Goal: Task Accomplishment & Management: Use online tool/utility

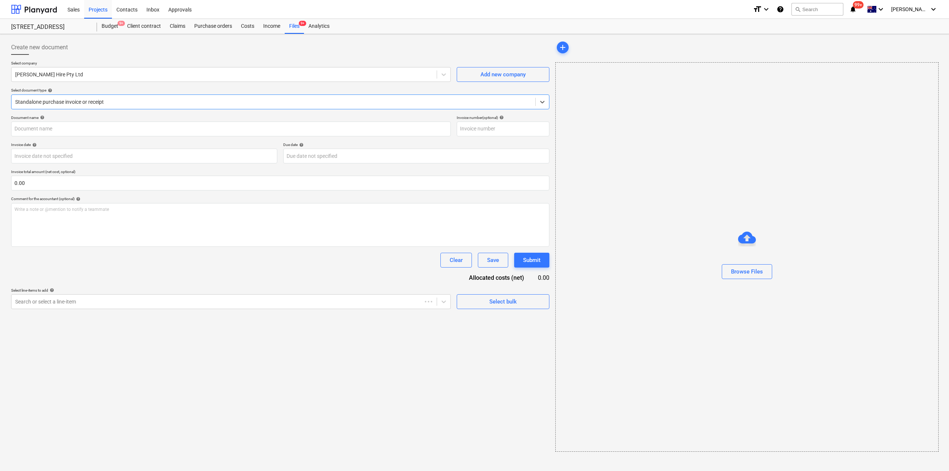
type input "70262"
type input "[DATE]"
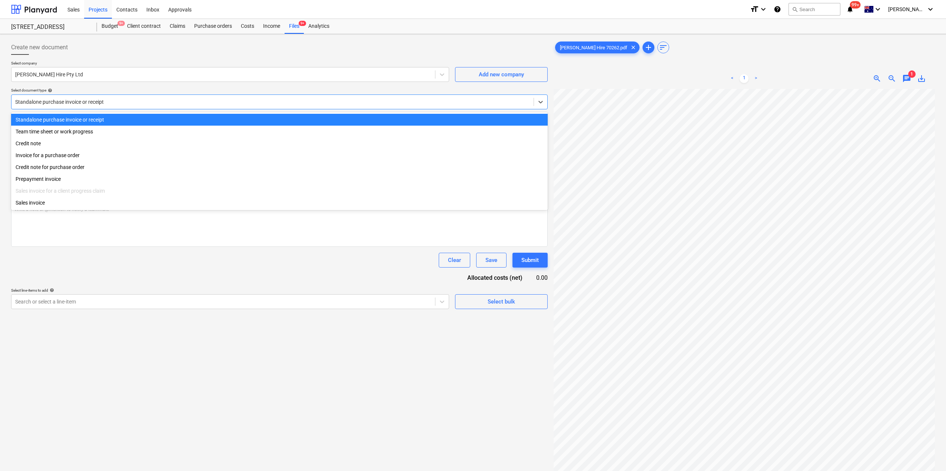
click at [138, 100] on div at bounding box center [272, 101] width 515 height 7
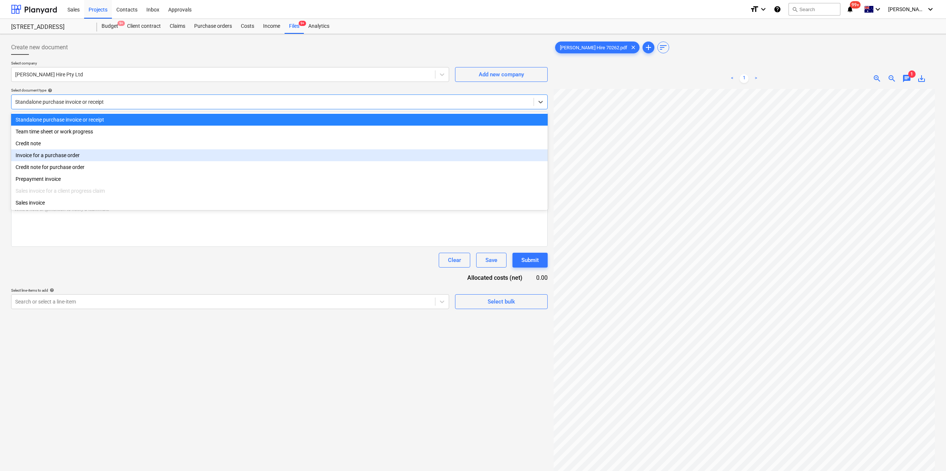
click at [54, 154] on div "Invoice for a purchase order" at bounding box center [279, 155] width 537 height 12
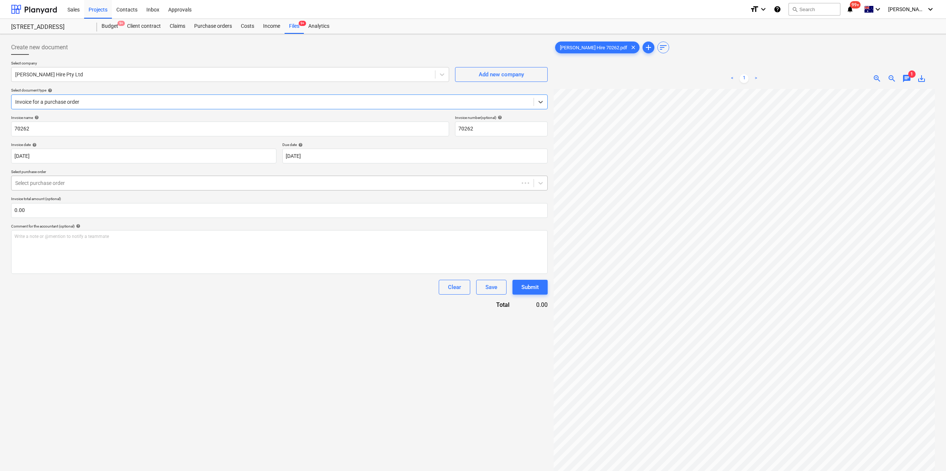
click at [50, 186] on div at bounding box center [265, 182] width 500 height 7
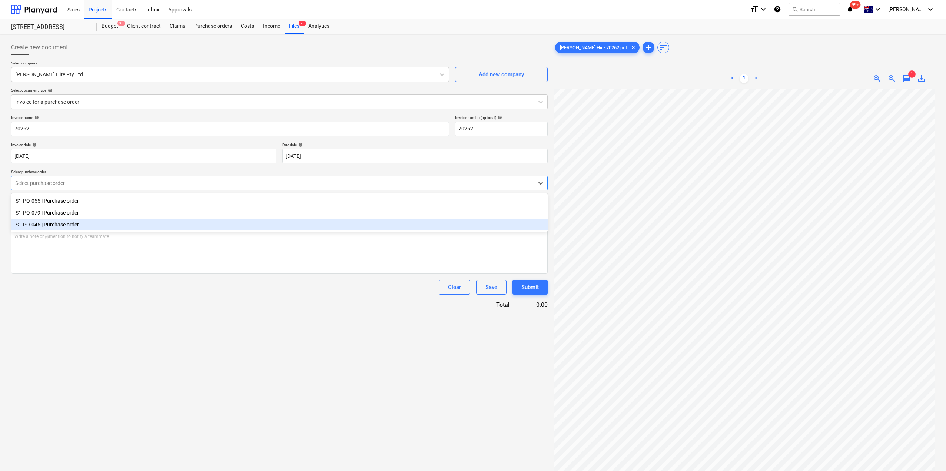
click at [54, 222] on div "S1-PO-045 | Purchase order" at bounding box center [279, 225] width 537 height 12
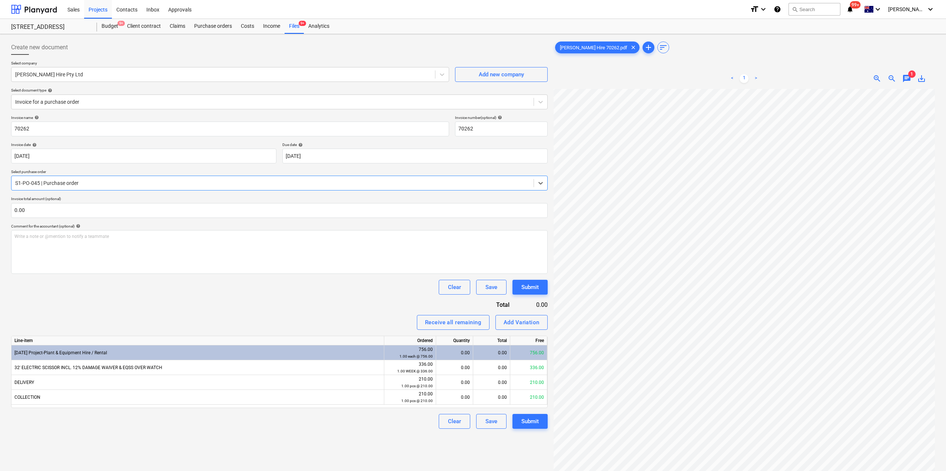
scroll to position [102, 0]
click at [447, 369] on div "0.00" at bounding box center [454, 367] width 31 height 15
type input "1"
click at [335, 437] on div "Create new document Select company [PERSON_NAME] Hire Pty Ltd Add new company S…" at bounding box center [279, 289] width 543 height 505
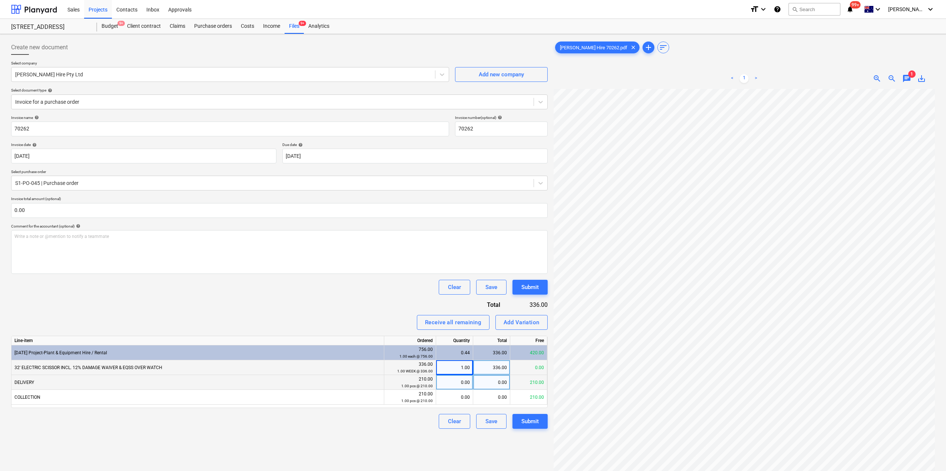
click at [455, 385] on div "0.00" at bounding box center [454, 382] width 31 height 15
type input "1"
click at [328, 436] on div "Create new document Select company [PERSON_NAME] Hire Pty Ltd Add new company S…" at bounding box center [279, 289] width 543 height 505
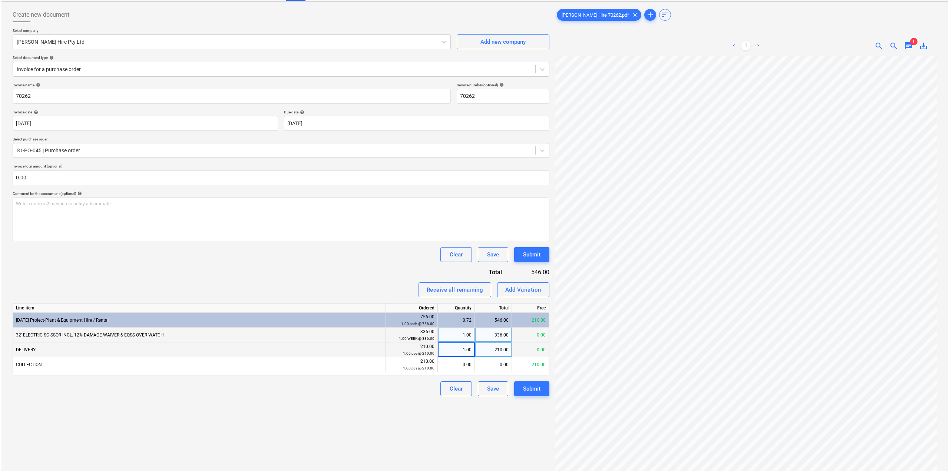
scroll to position [74, 0]
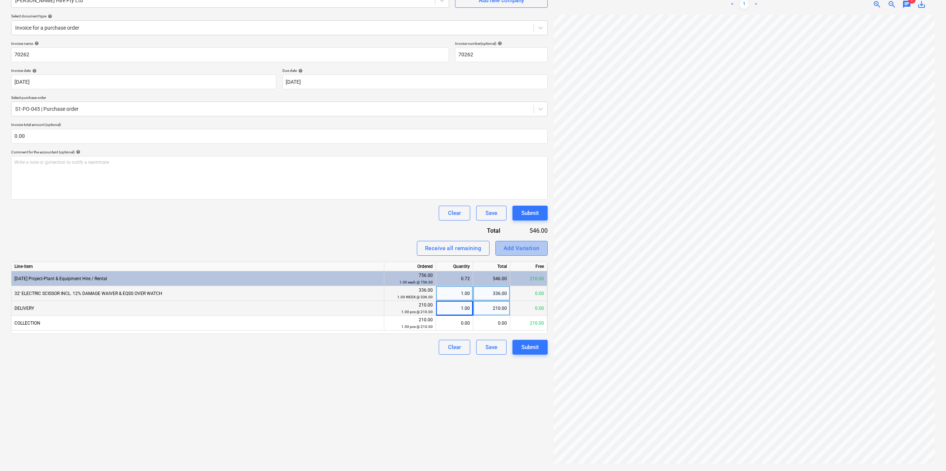
click at [529, 246] on div "Add Variation" at bounding box center [522, 249] width 36 height 10
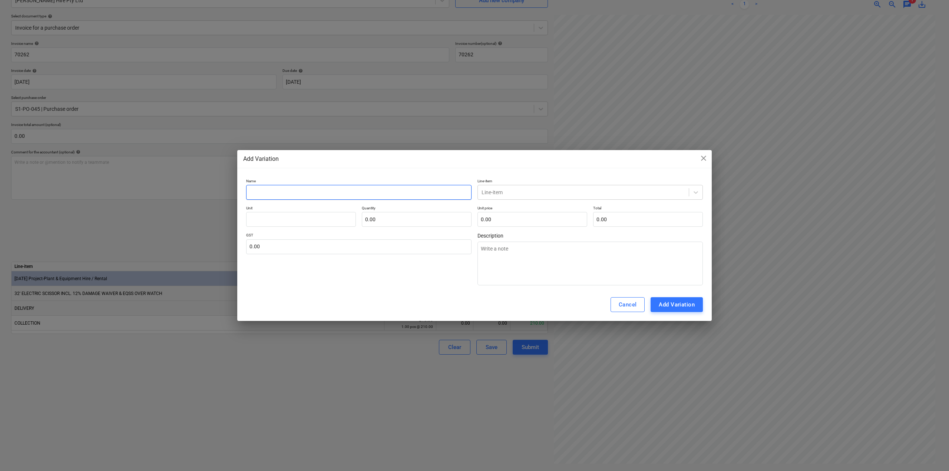
click at [285, 195] on input "text" at bounding box center [358, 192] width 225 height 15
type textarea "x"
type input "H"
type textarea "x"
type input "Hi"
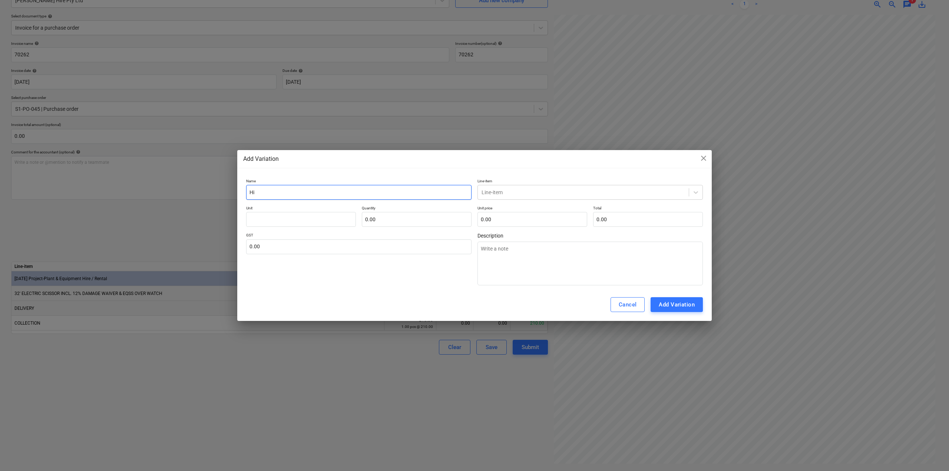
type textarea "x"
type input "Hir"
type textarea "x"
type input "Hire"
type textarea "x"
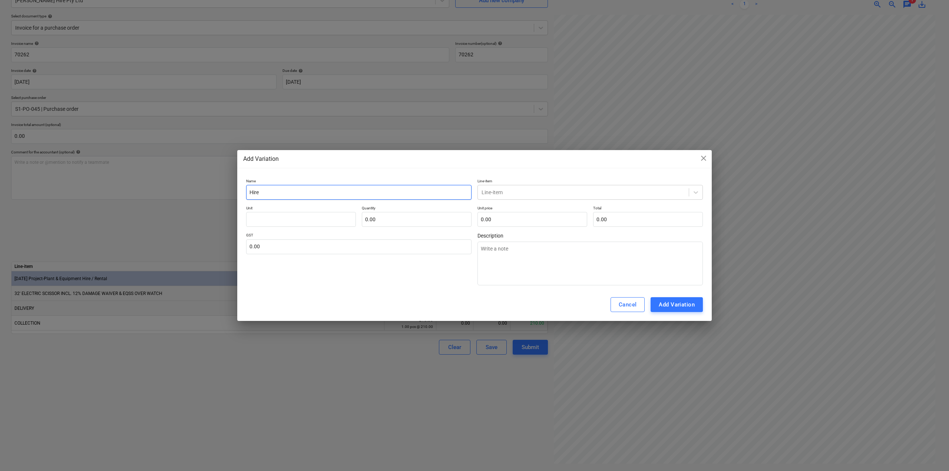
type input "Hire u"
type textarea "x"
type input "Hire up"
type textarea "x"
type input "Hire up"
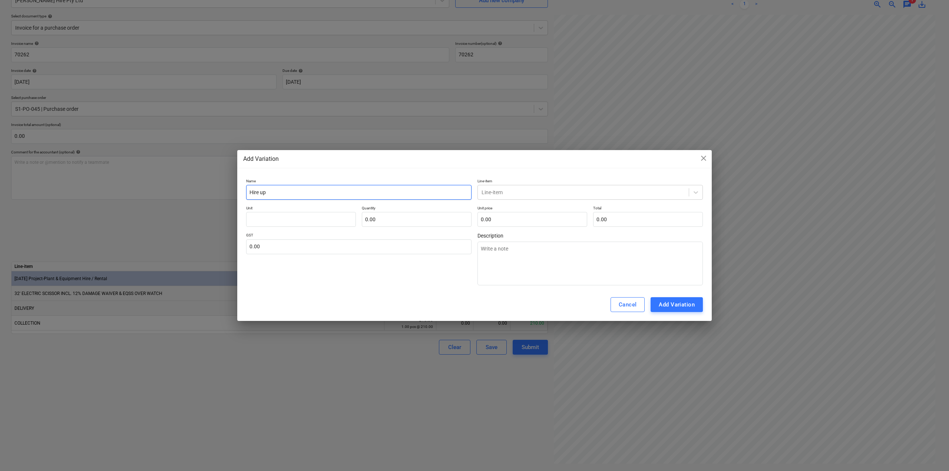
type textarea "x"
type input "Hire up t"
type textarea "x"
type input "Hire up to"
type textarea "x"
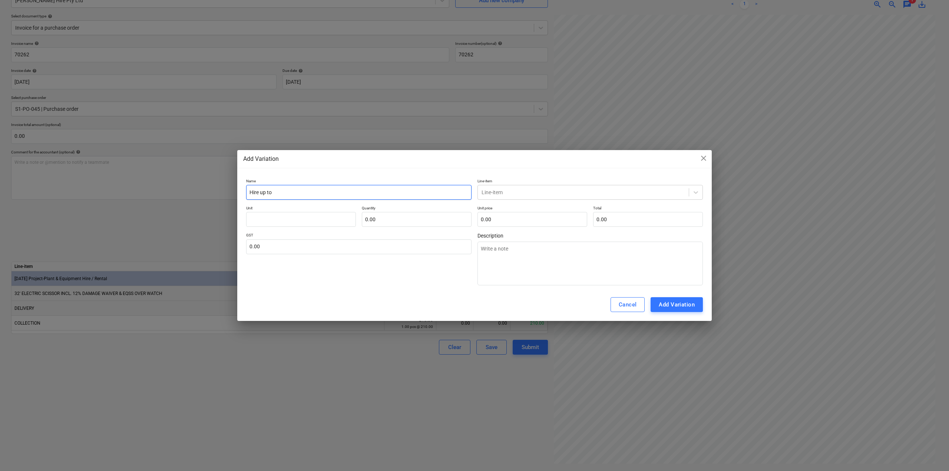
type input "Hire up to"
type textarea "x"
type input "Hire up to S"
type textarea "x"
type input "Hire up to Se"
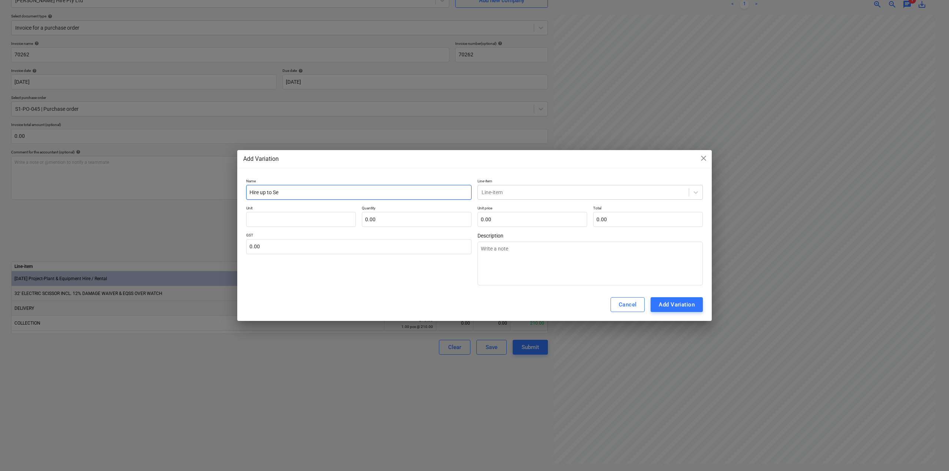
type textarea "x"
type input "Hire up to Sep"
type textarea "x"
type input "Hire up to Sept"
type textarea "x"
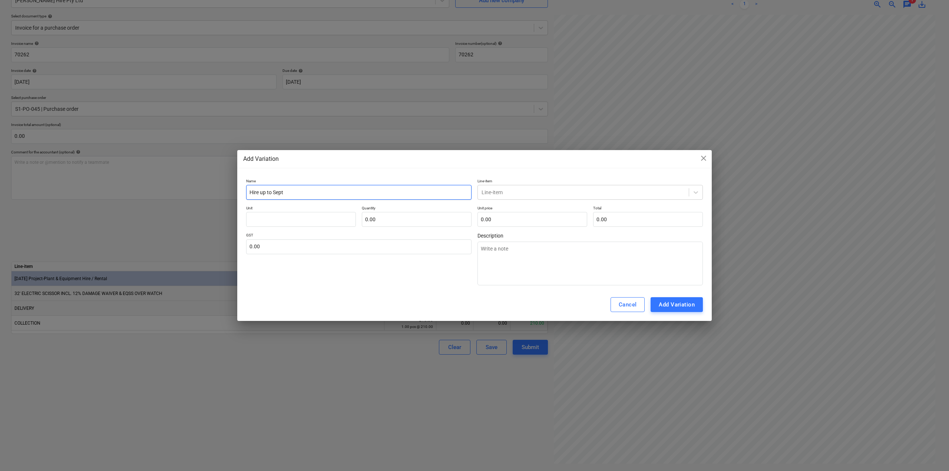
type input "Hire up to Sep"
type textarea "x"
type input "Hire up to Se"
type textarea "x"
type input "Hire up to S"
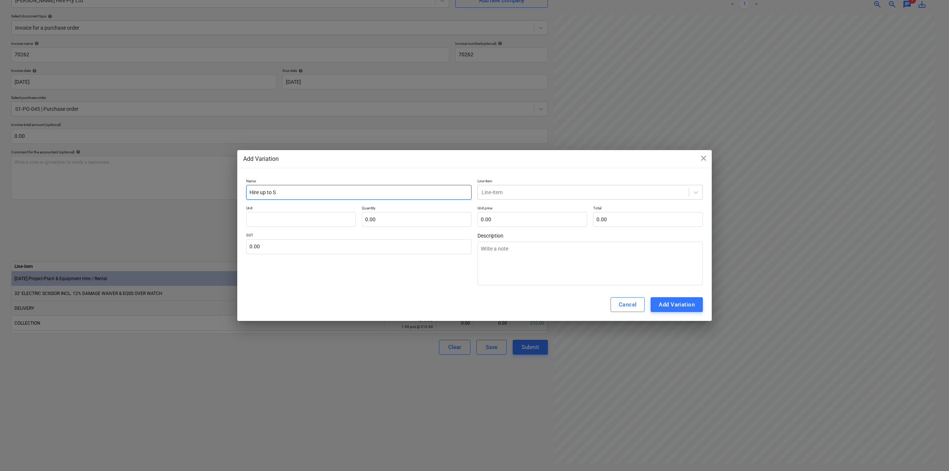
type textarea "x"
type input "Hire up to"
type textarea "x"
type input "Hire up to 3"
type textarea "x"
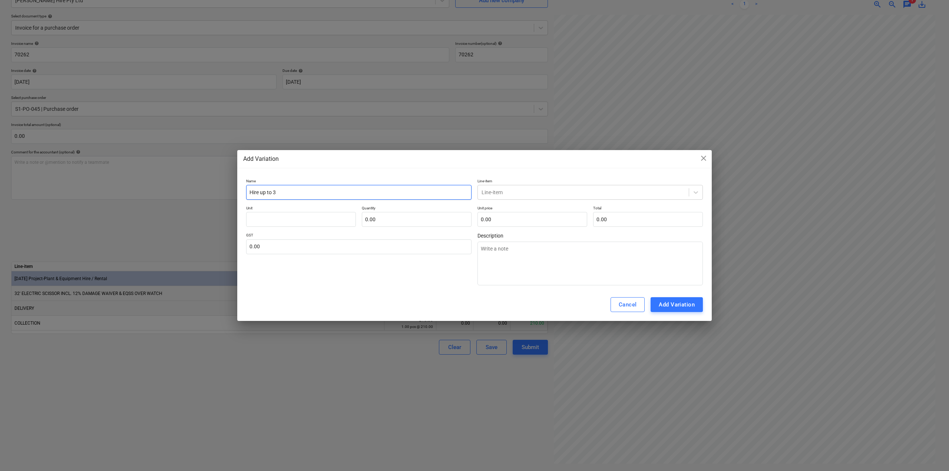
type input "Hire up to 30"
type textarea "x"
type input "Hire up to 30/"
type textarea "x"
type input "Hire up to 30/0"
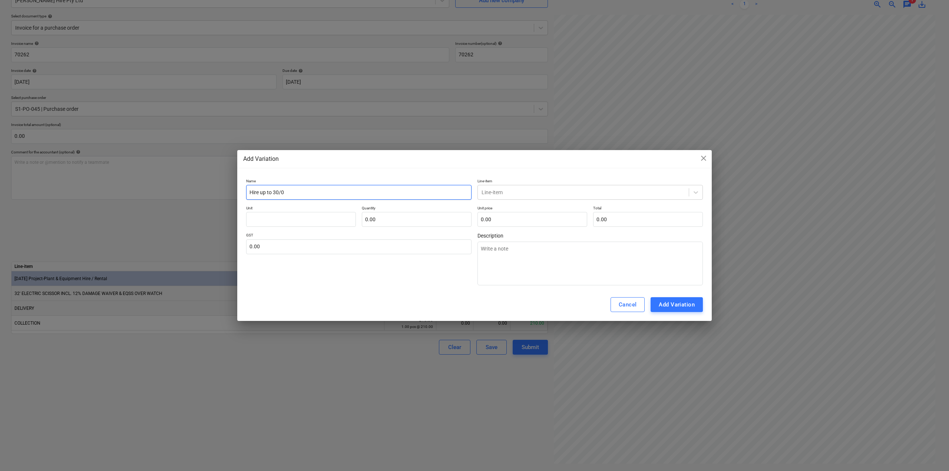
type textarea "x"
type input "Hire up to 30/09"
type textarea "x"
type input "Hire up to 30/09/"
type textarea "x"
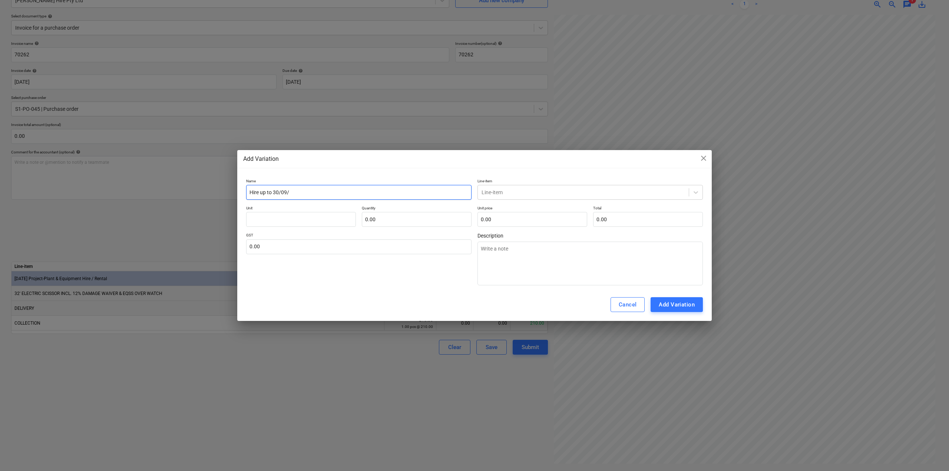
type input "Hire up to 30/09/2"
type textarea "x"
type input "Hire up to [DATE]"
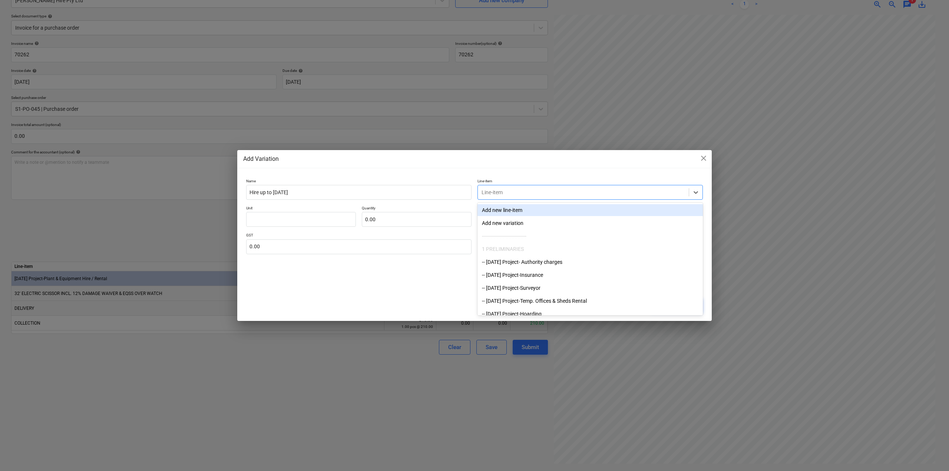
click at [533, 195] on div at bounding box center [582, 192] width 203 height 7
type input "hi"
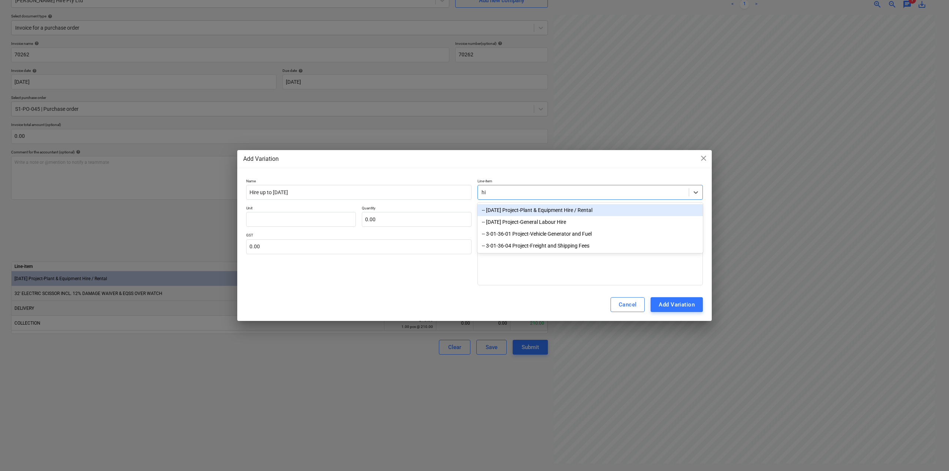
click at [559, 212] on div "-- [DATE] Project-Plant & Equipment Hire / Rental" at bounding box center [589, 210] width 225 height 12
type textarea "x"
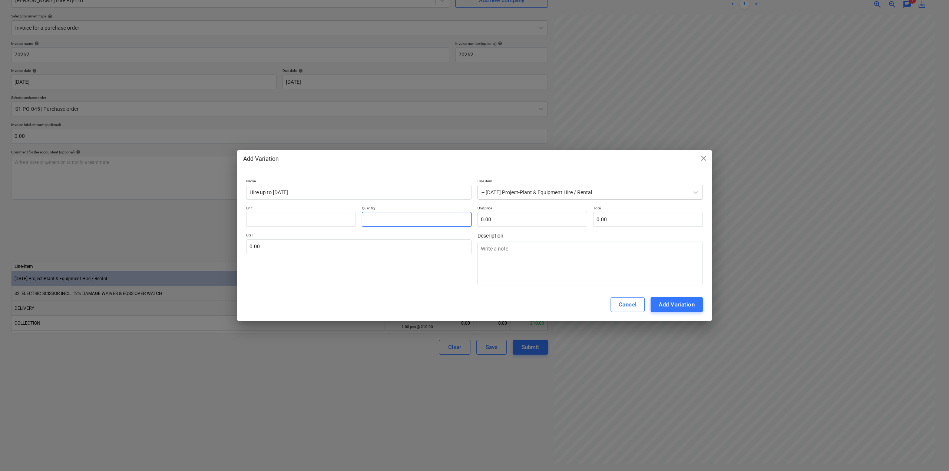
click at [436, 221] on input "text" at bounding box center [417, 219] width 110 height 15
type textarea "x"
type input "1.00"
click at [513, 229] on div "Name Hire up to [DATE] Line-item -- [DATE] Project-Plant & Equipment Hire / Ren…" at bounding box center [474, 232] width 457 height 107
click at [509, 216] on input "text" at bounding box center [532, 219] width 110 height 15
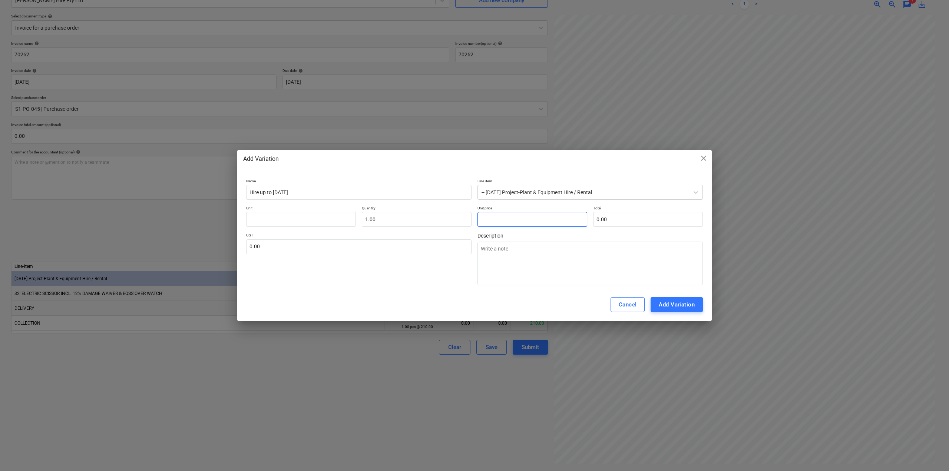
type textarea "x"
type input "8"
type input "8.00"
type textarea "x"
type input "87"
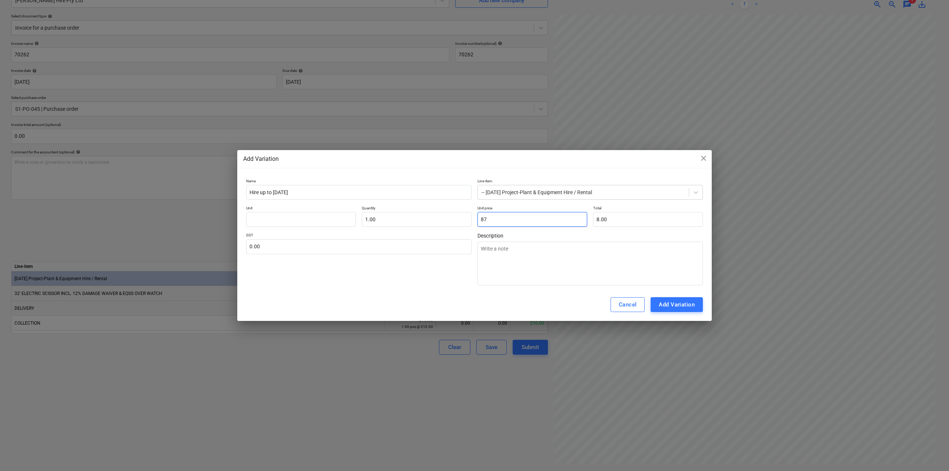
type input "87.00"
type textarea "x"
type input "873"
type input "873.00"
type textarea "x"
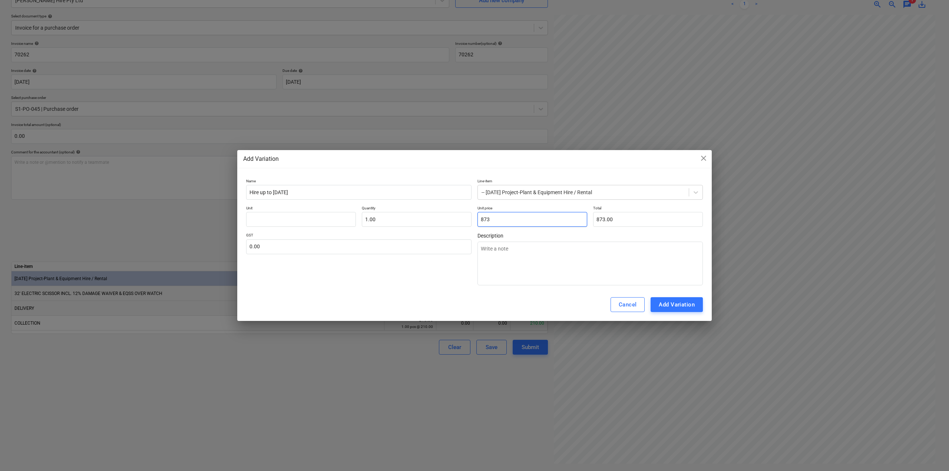
type input "873."
type textarea "x"
type input "873.6"
type input "873.60"
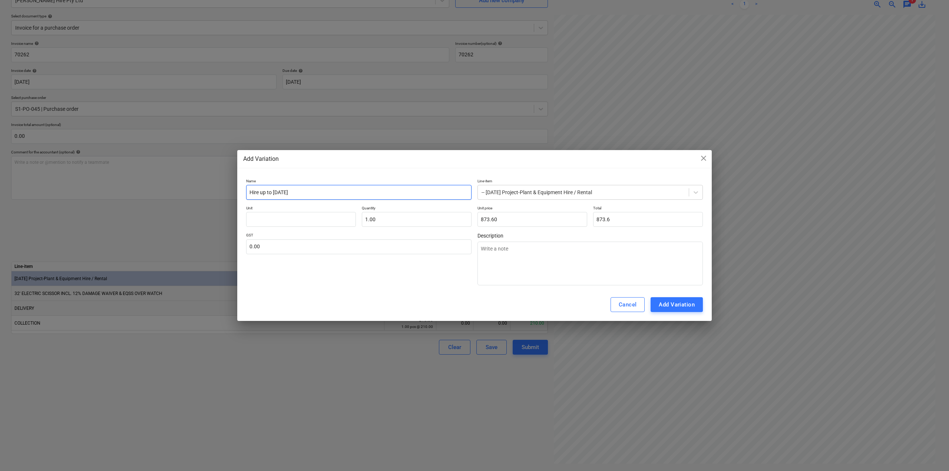
type input "873.60"
click at [335, 189] on input "Hire up to [DATE]" at bounding box center [358, 192] width 225 height 15
type textarea "x"
type input "Hire up to [DATE]"
type textarea "x"
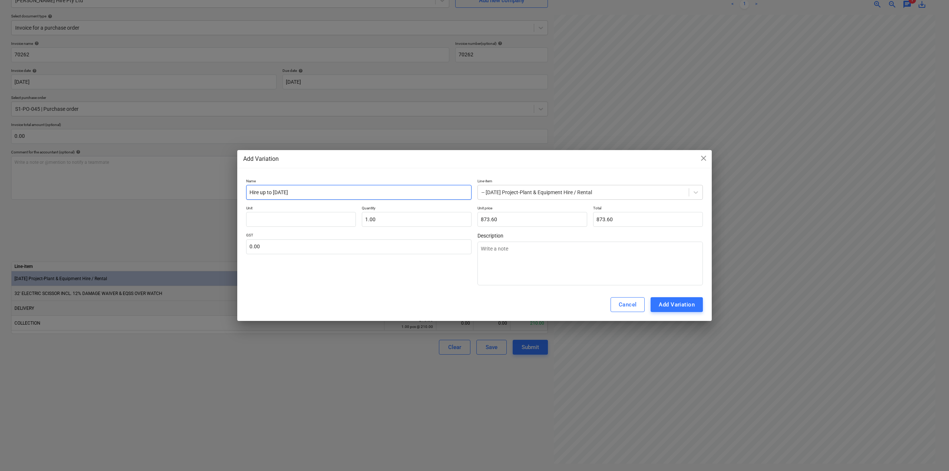
type input "Hire up to [DATE] I"
type textarea "x"
type input "Hire up to [DATE] In"
type textarea "x"
type input "Hire up to [DATE] Inc"
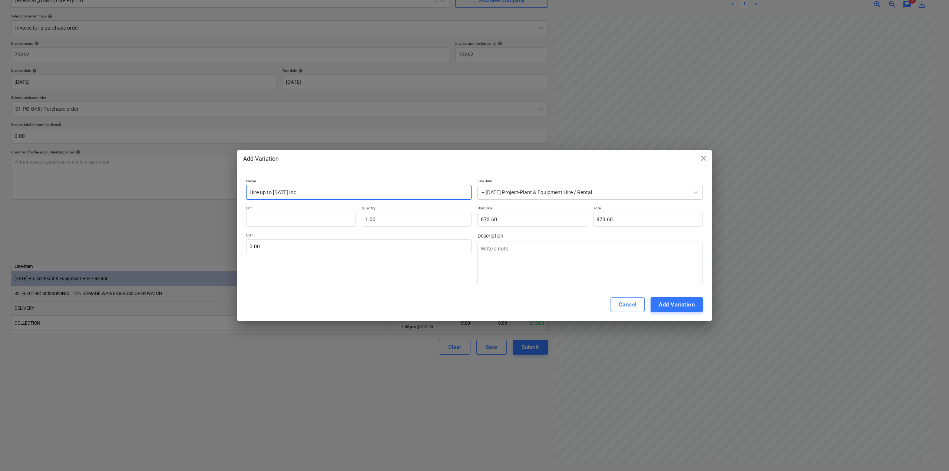
type textarea "x"
type input "Hire up to [DATE] Incl"
type textarea "x"
type input "Hire up to [DATE] Incl."
type textarea "x"
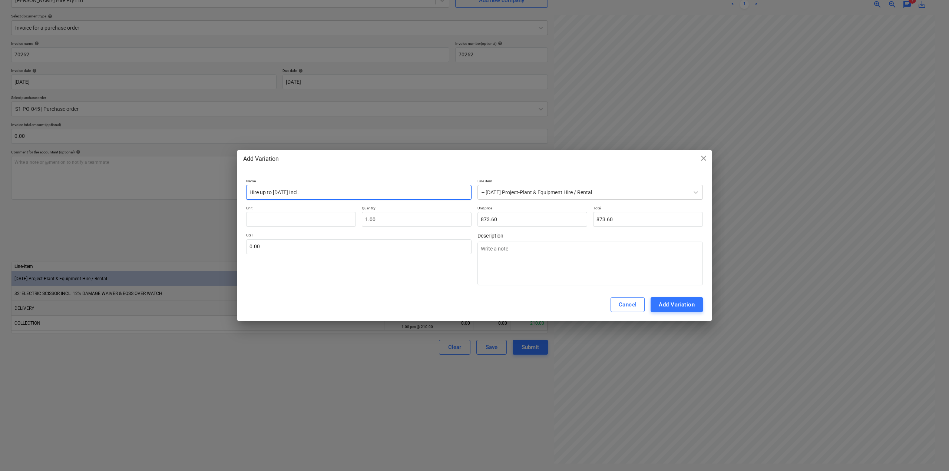
type input "Hire up to [DATE] Incl."
type textarea "x"
type input "Hire up to [DATE] Incl. d"
type textarea "x"
type input "Hire up to [DATE] Incl."
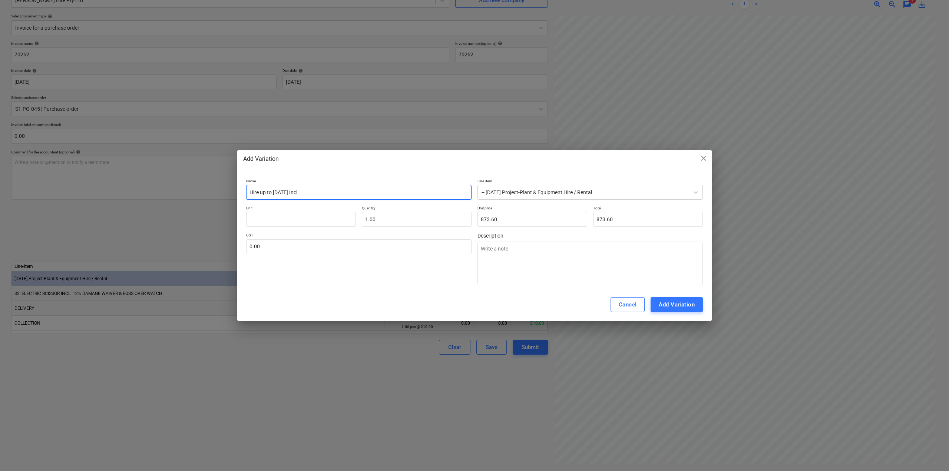
type textarea "x"
type input "Hire up to [DATE] Incl. w"
type textarea "x"
type input "Hire up to [DATE] Incl. wa"
type textarea "x"
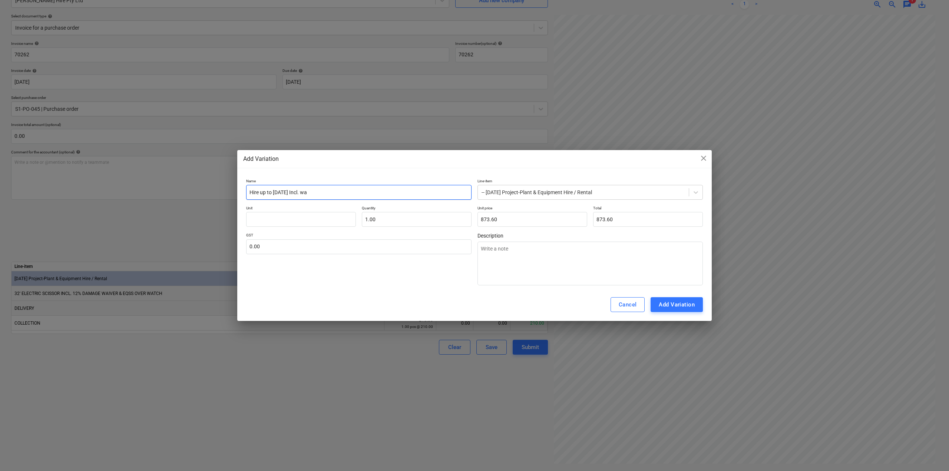
type input "Hire up to [DATE] Incl. wai"
type textarea "x"
type input "Hire up to [DATE] Incl. waiv"
type textarea "x"
type input "Hire up to [DATE] Incl. [GEOGRAPHIC_DATA]"
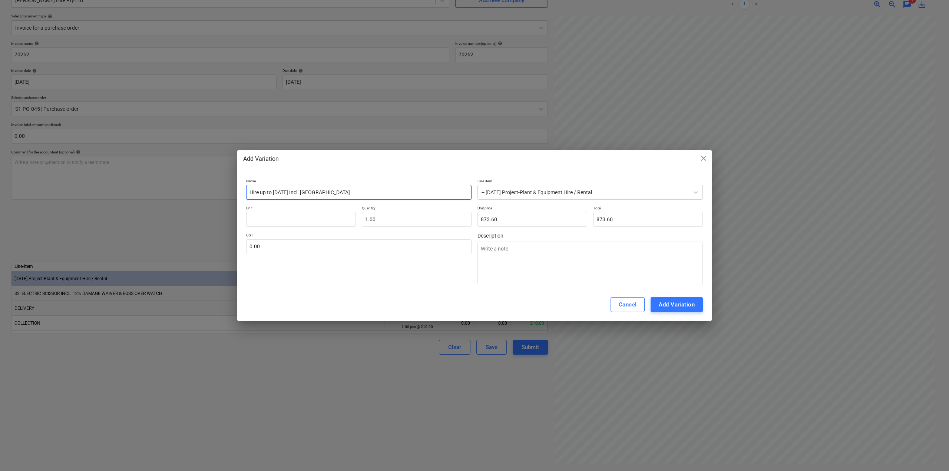
type textarea "x"
type input "Hire up to [DATE] Incl. [GEOGRAPHIC_DATA]"
type textarea "x"
type input "Hire up to [DATE] Incl. [GEOGRAPHIC_DATA]"
type textarea "x"
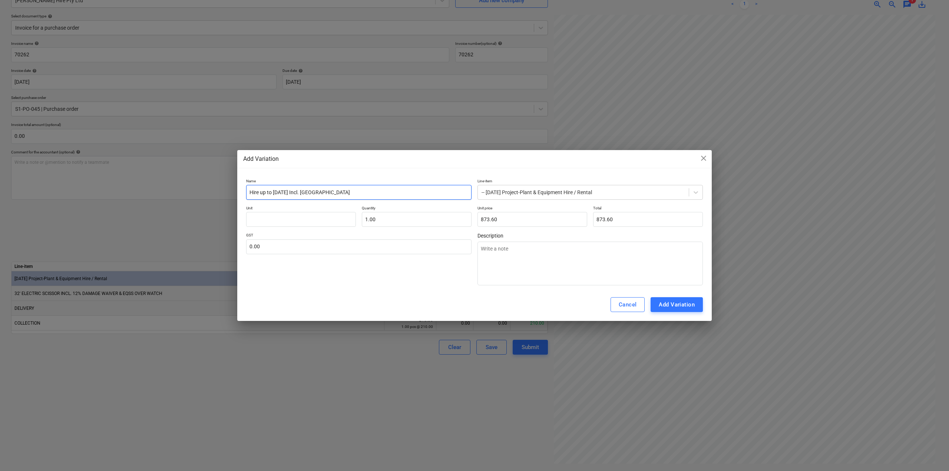
type input "Hire up to [DATE] Incl. waiver f"
type textarea "x"
type input "Hire up to [DATE] Incl. waiver fe"
type textarea "x"
type input "Hire up to [DATE] Incl. waiver fee"
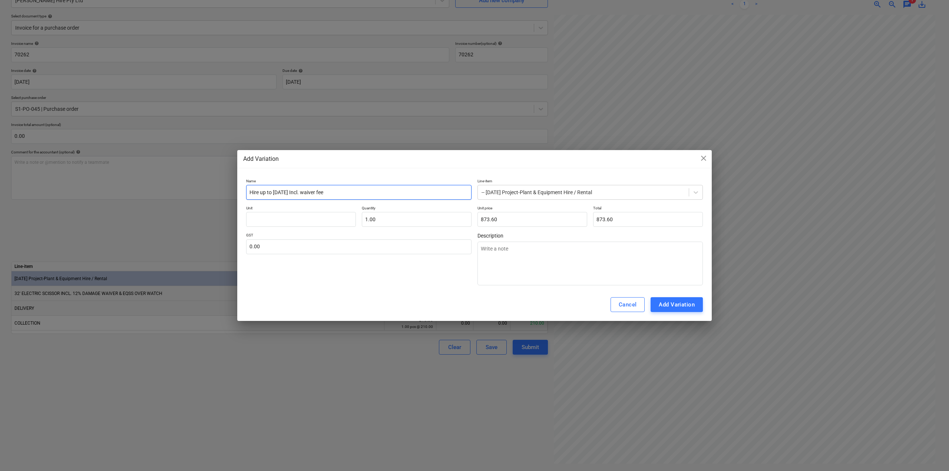
type textarea "x"
type input "Hire up to [DATE] Incl. waiver fees"
click at [285, 220] on input "text" at bounding box center [301, 219] width 110 height 15
type textarea "x"
type input "e"
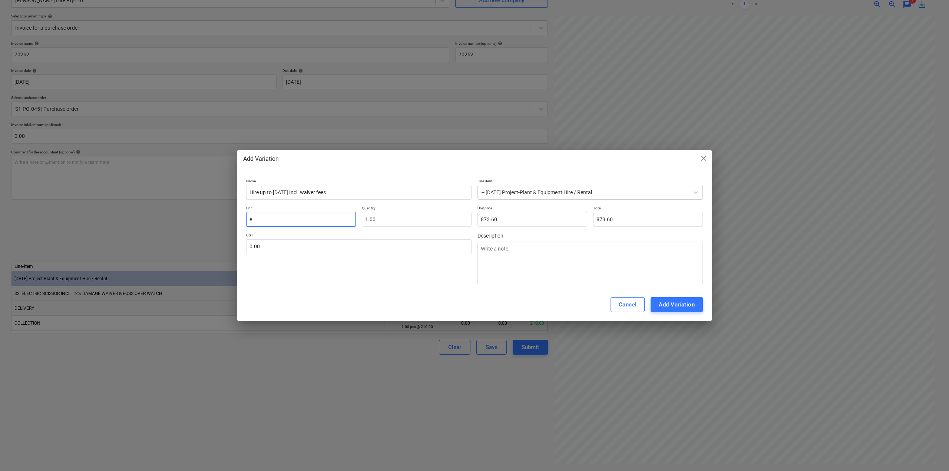
type textarea "x"
type input "ea"
click at [676, 308] on div "Add Variation" at bounding box center [677, 305] width 36 height 10
type textarea "x"
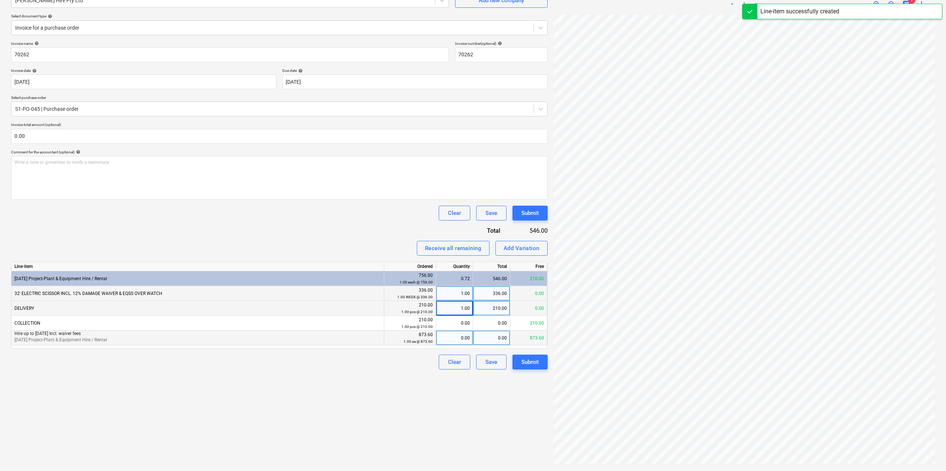
click at [454, 337] on div "0.00" at bounding box center [454, 338] width 31 height 15
type input "1"
click at [410, 389] on div "Create new document Select company [PERSON_NAME] Hire Pty Ltd Add new company S…" at bounding box center [279, 215] width 543 height 505
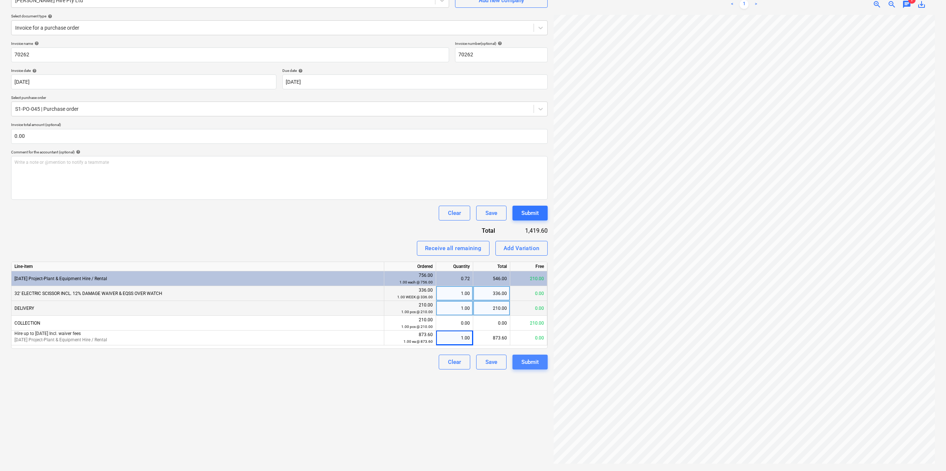
click at [527, 366] on div "Submit" at bounding box center [530, 362] width 17 height 10
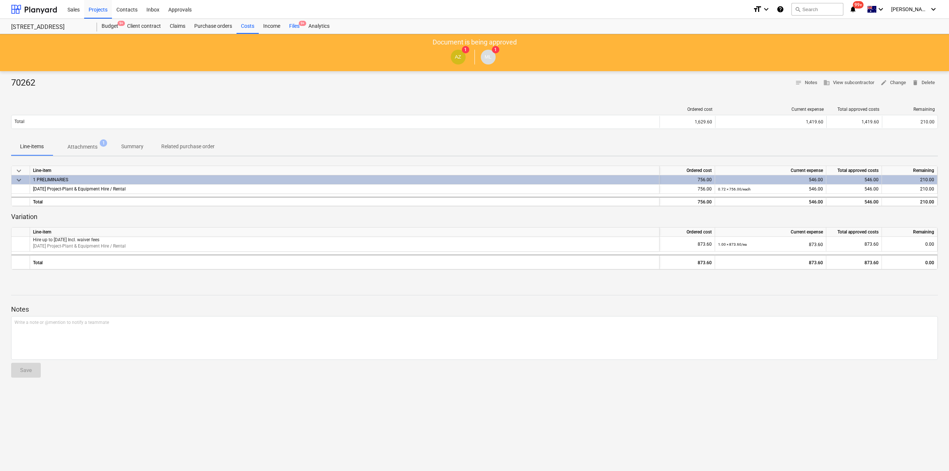
click at [296, 28] on div "Files 9+" at bounding box center [294, 26] width 19 height 15
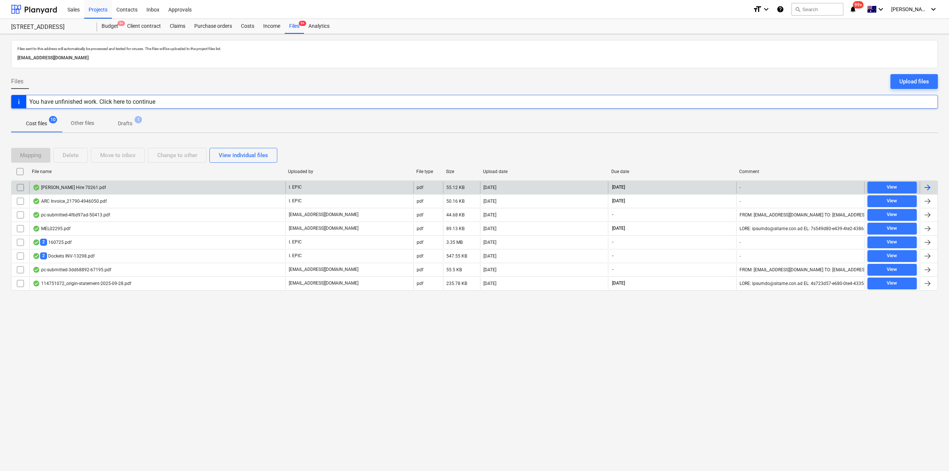
click at [82, 186] on div "[PERSON_NAME] Hire 70261.pdf" at bounding box center [157, 188] width 256 height 12
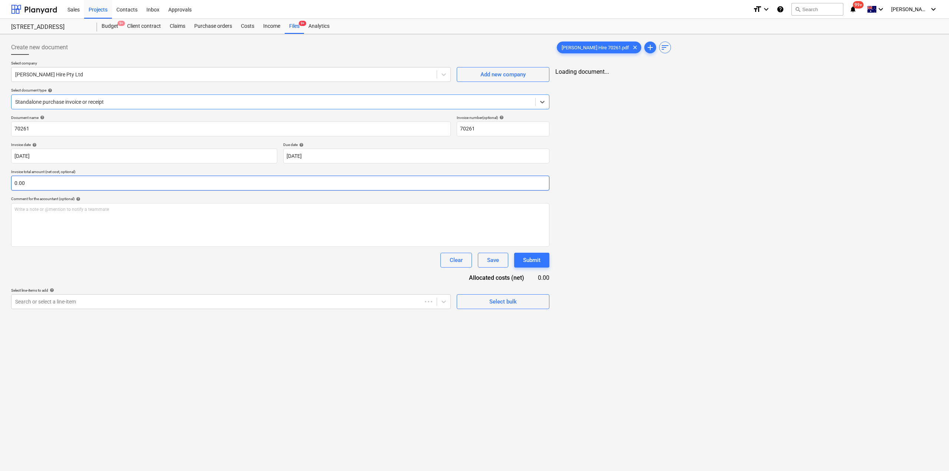
type input "70261"
type input "[DATE]"
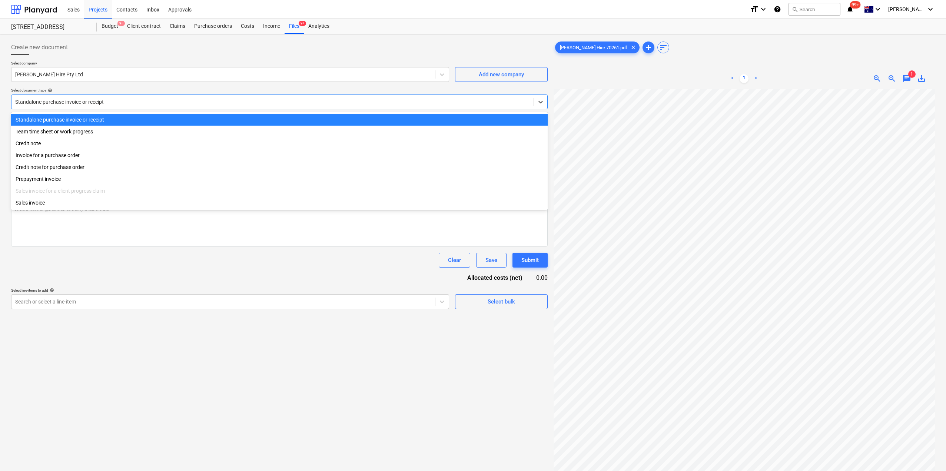
click at [138, 97] on div "Standalone purchase invoice or receipt" at bounding box center [272, 102] width 522 height 10
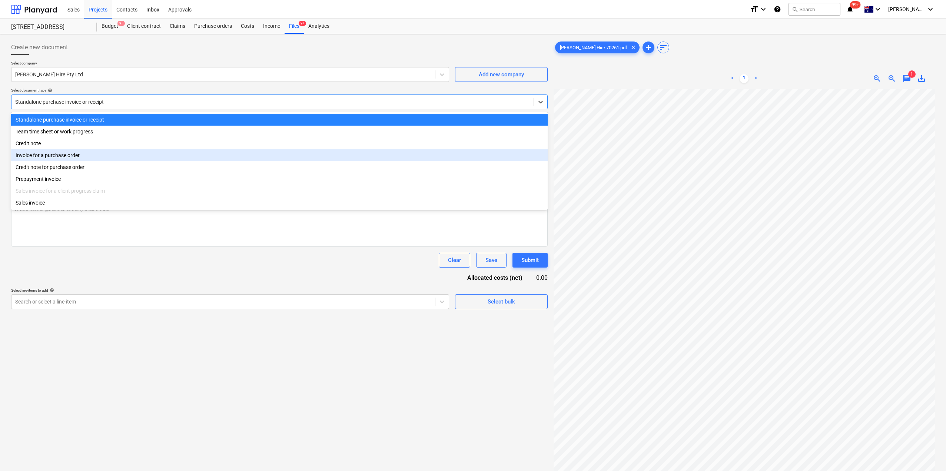
click at [56, 157] on div "Invoice for a purchase order" at bounding box center [279, 155] width 537 height 12
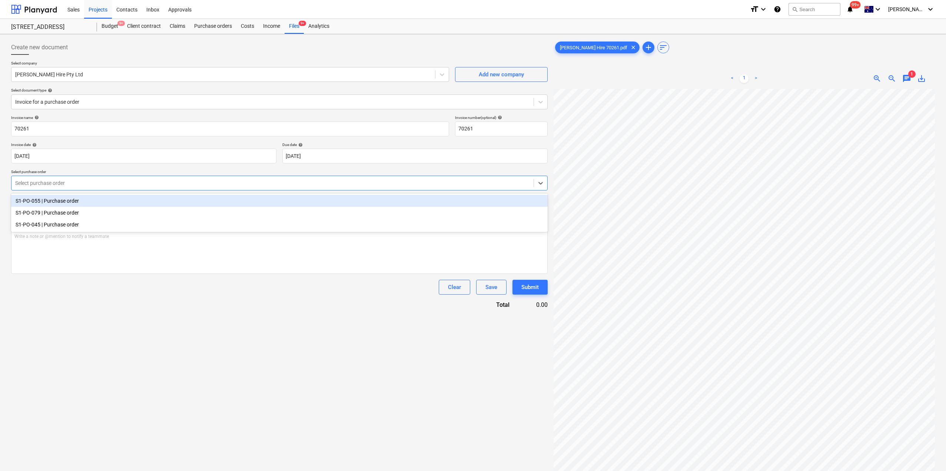
click at [53, 181] on div at bounding box center [272, 182] width 515 height 7
click at [62, 201] on div "S1-PO-055 | Purchase order" at bounding box center [279, 201] width 537 height 12
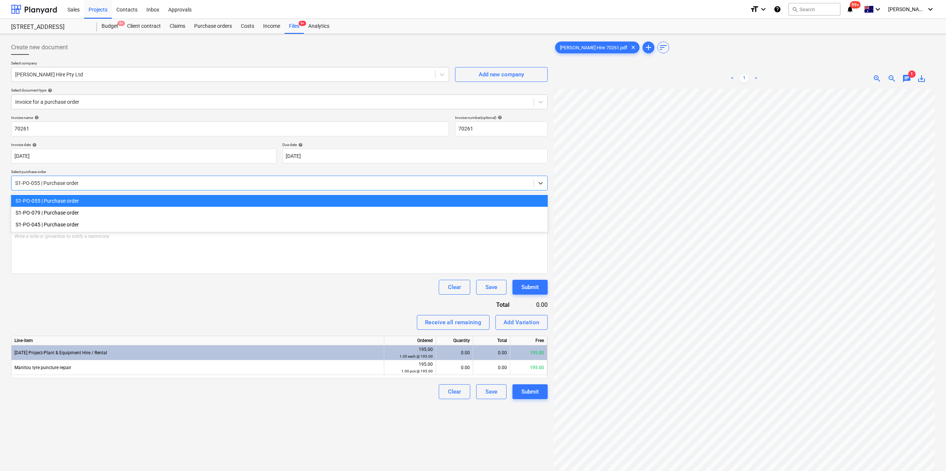
click at [67, 186] on div at bounding box center [272, 182] width 515 height 7
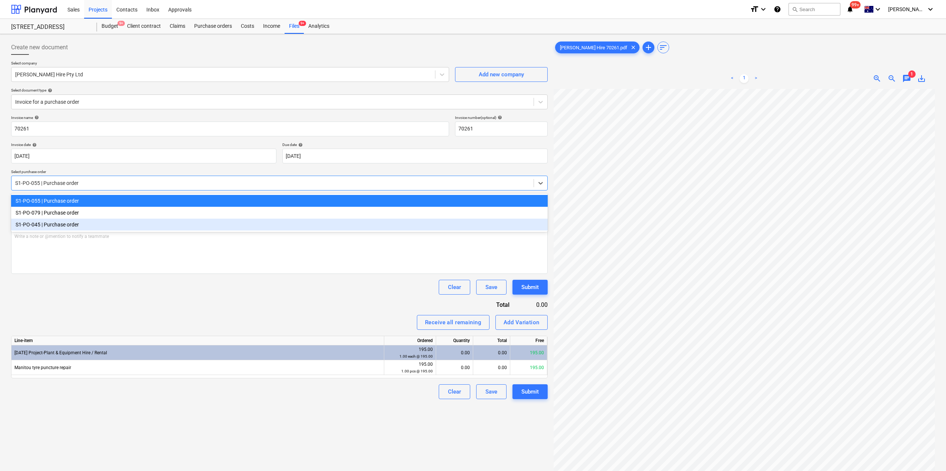
click at [62, 222] on div "S1-PO-045 | Purchase order" at bounding box center [279, 225] width 537 height 12
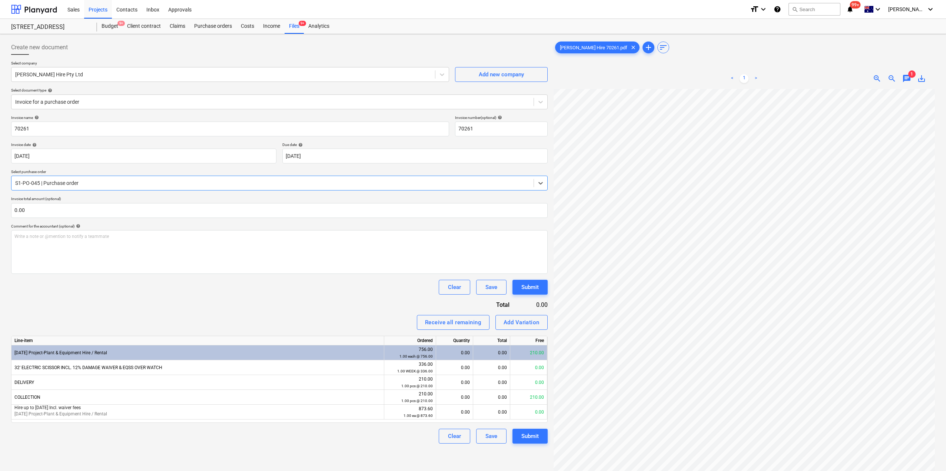
click at [59, 186] on div at bounding box center [272, 182] width 515 height 7
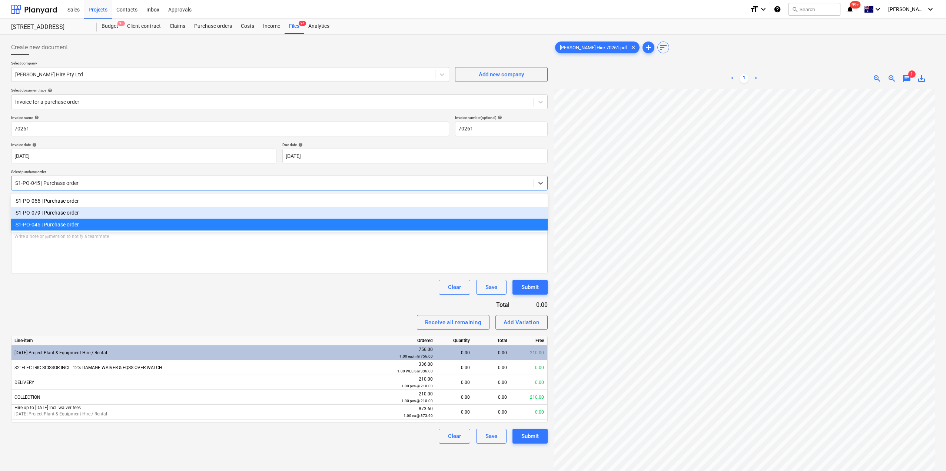
click at [52, 216] on div "S1-PO-079 | Purchase order" at bounding box center [279, 213] width 537 height 12
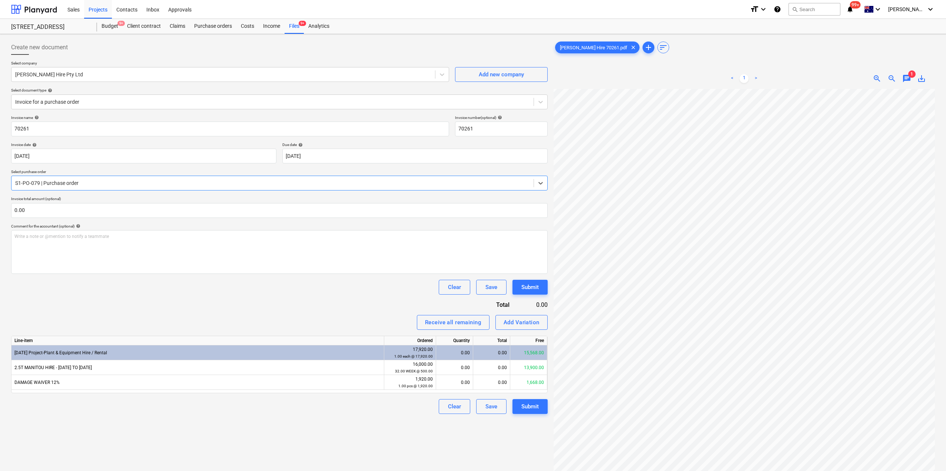
scroll to position [102, 0]
click at [491, 386] on div "0.00" at bounding box center [491, 382] width 37 height 15
type input "252"
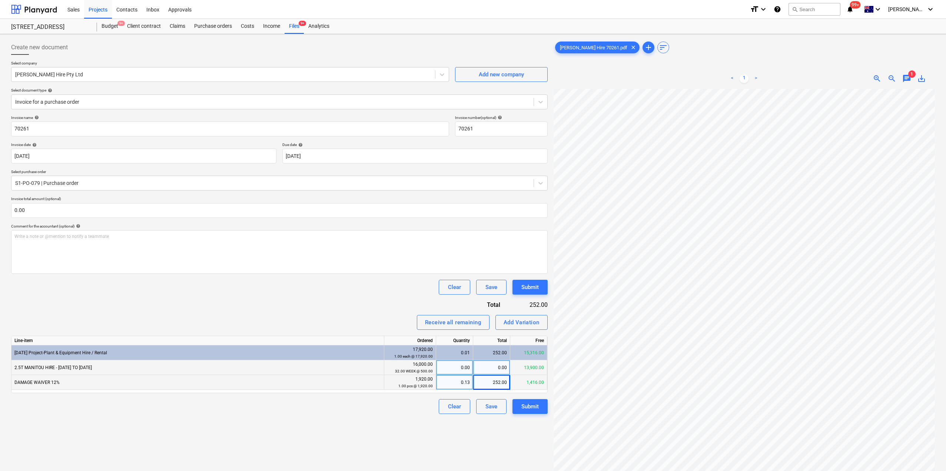
click at [507, 370] on div "0.00" at bounding box center [491, 367] width 37 height 15
type input "2100"
click at [397, 426] on div "Create new document Select company [PERSON_NAME] Hire Pty Ltd Add new company S…" at bounding box center [279, 289] width 543 height 505
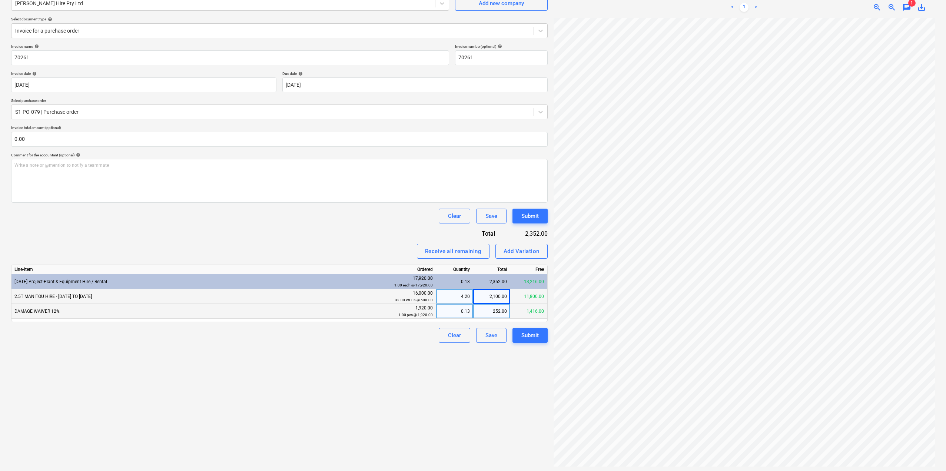
scroll to position [74, 0]
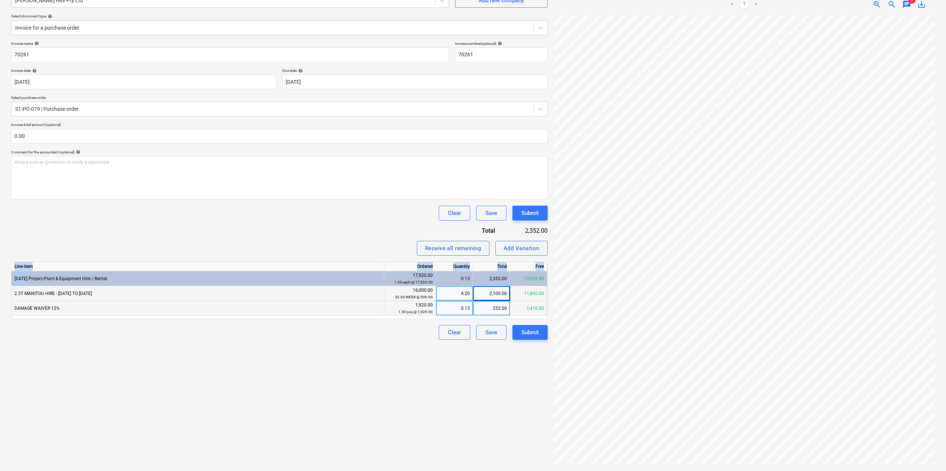
drag, startPoint x: 29, startPoint y: 278, endPoint x: 2, endPoint y: 278, distance: 27.1
click at [2, 278] on div "Create new document Select company [PERSON_NAME] Hire Pty Ltd Add new company S…" at bounding box center [473, 215] width 946 height 511
click at [30, 279] on span "[DATE] Project-Plant & Equipment Hire / Rental" at bounding box center [60, 278] width 93 height 5
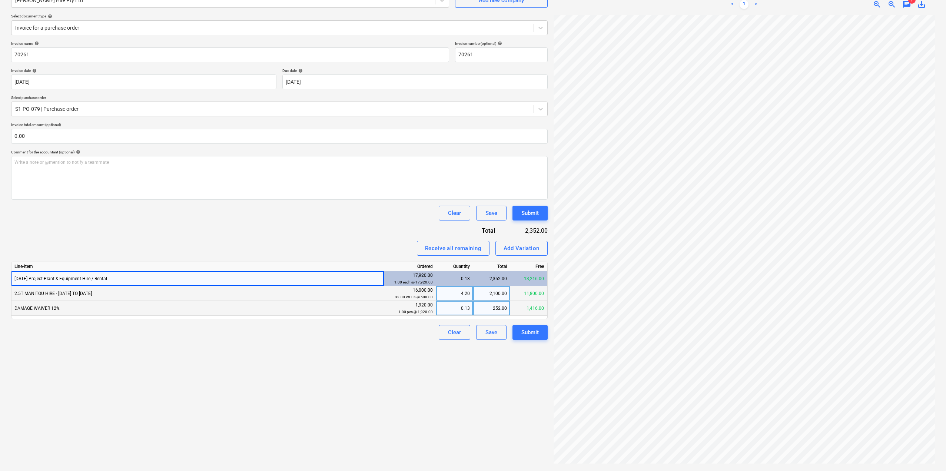
click at [30, 278] on span "[DATE] Project-Plant & Equipment Hire / Rental" at bounding box center [60, 278] width 93 height 5
drag, startPoint x: 29, startPoint y: 278, endPoint x: 13, endPoint y: 279, distance: 16.0
click at [13, 279] on div "[DATE] Project-Plant & Equipment Hire / Rental" at bounding box center [197, 278] width 373 height 15
copy span "[DATE]"
click at [534, 244] on div "Add Variation" at bounding box center [522, 249] width 36 height 10
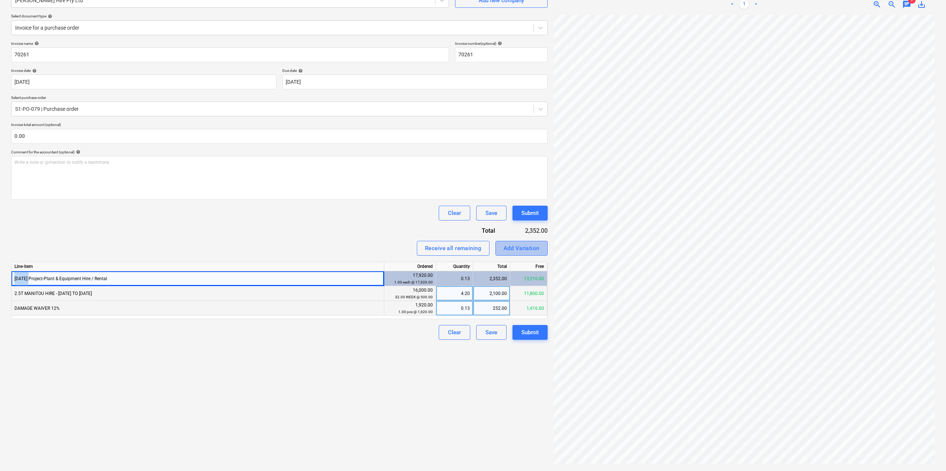
type textarea "x"
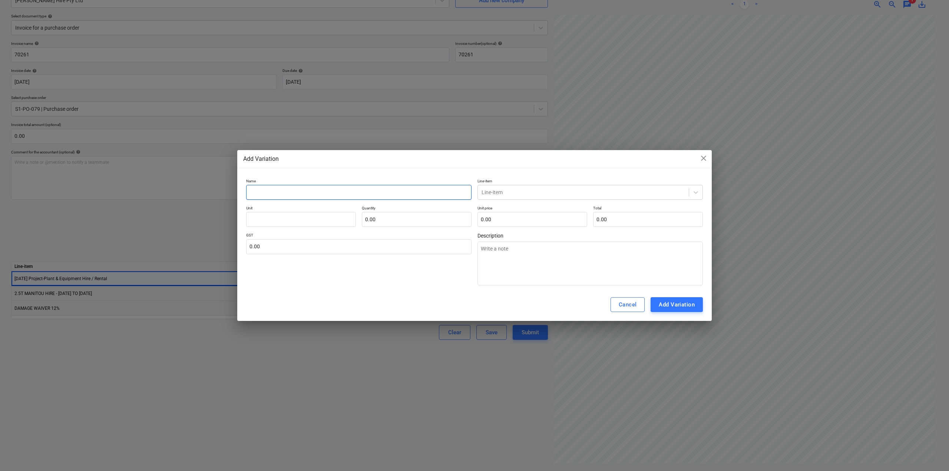
click at [300, 196] on input "text" at bounding box center [358, 192] width 225 height 15
click at [527, 194] on div at bounding box center [582, 192] width 203 height 7
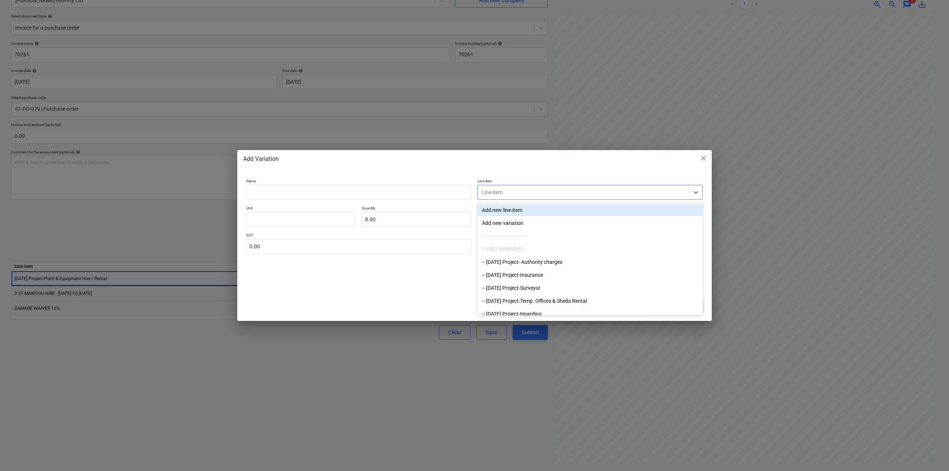
paste input "[DATE]"
type input "[DATE]"
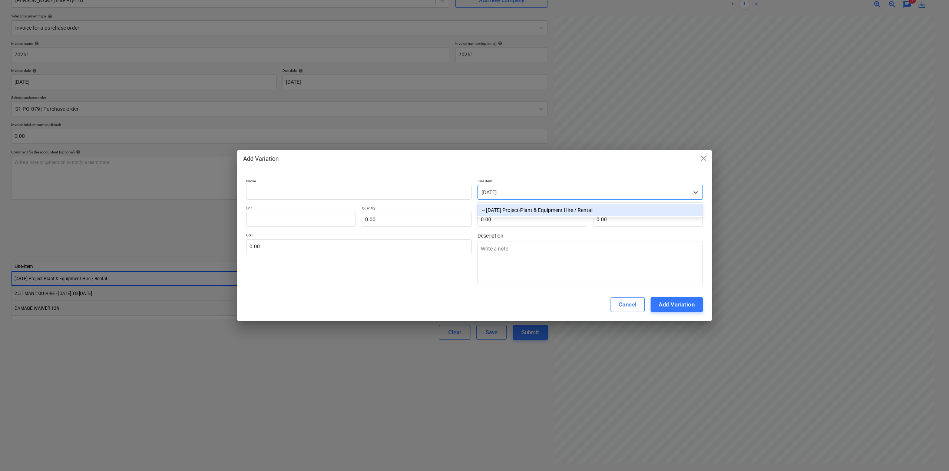
click at [524, 210] on div "-- [DATE] Project-Plant & Equipment Hire / Rental" at bounding box center [589, 210] width 225 height 12
type textarea "x"
click at [295, 194] on input "text" at bounding box center [358, 192] width 225 height 15
type textarea "x"
type input "T"
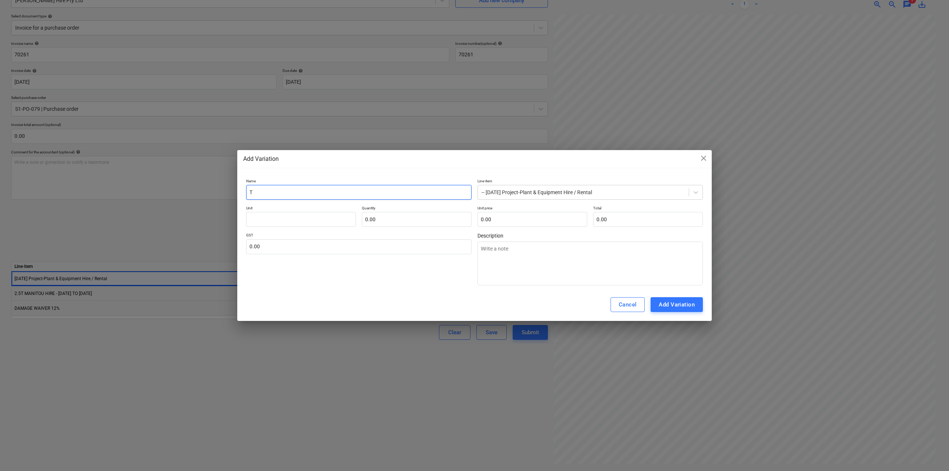
type textarea "x"
type input "[PERSON_NAME]"
type textarea "x"
type input "Tyr"
type textarea "x"
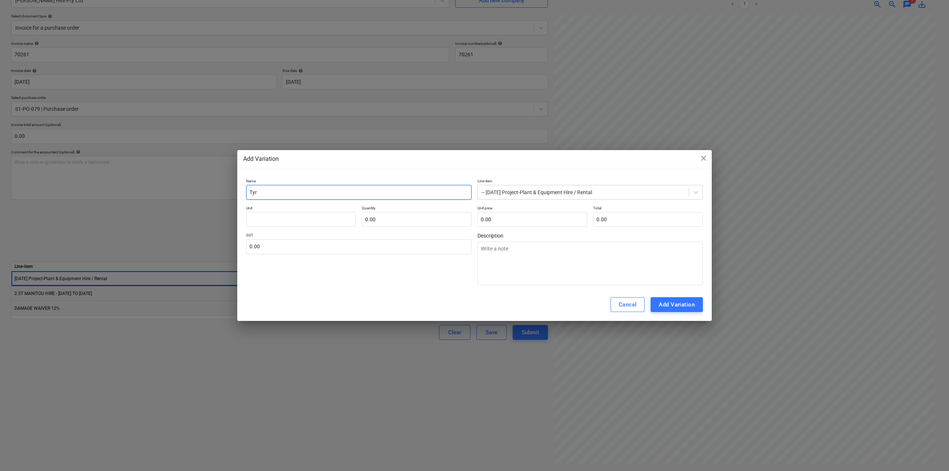
type input "Tyre"
type textarea "x"
type input "Tyre"
type textarea "x"
type input "Tyre P"
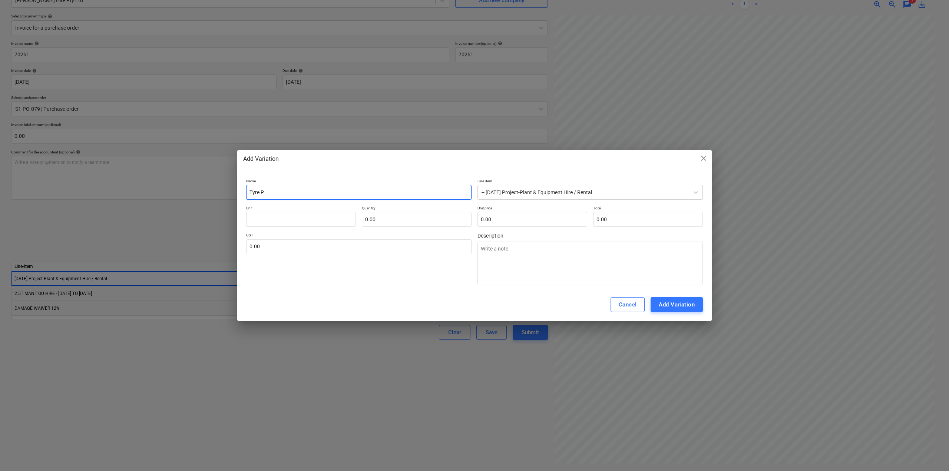
type textarea "x"
type input "Tyre Pu"
type textarea "x"
type input "Tyre Pun"
type textarea "x"
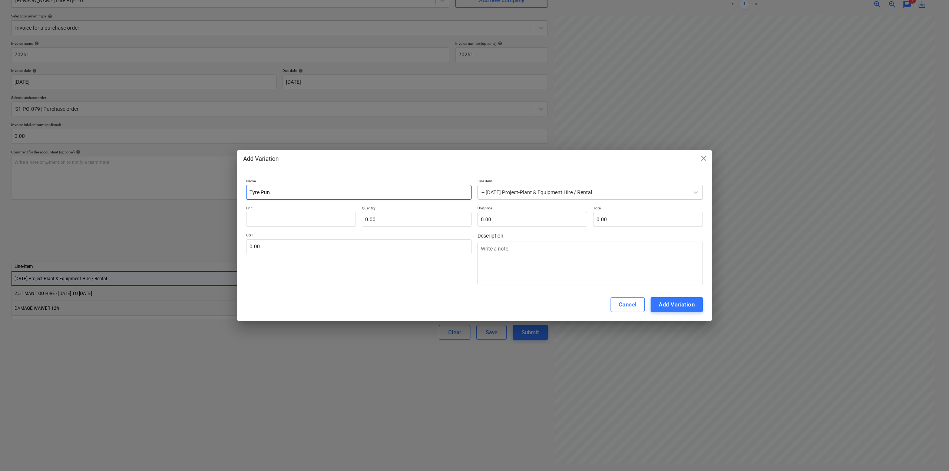
type input "Tyre Punc"
type textarea "x"
type input "Tyre Punct"
type textarea "x"
type input "Tyre Punctu"
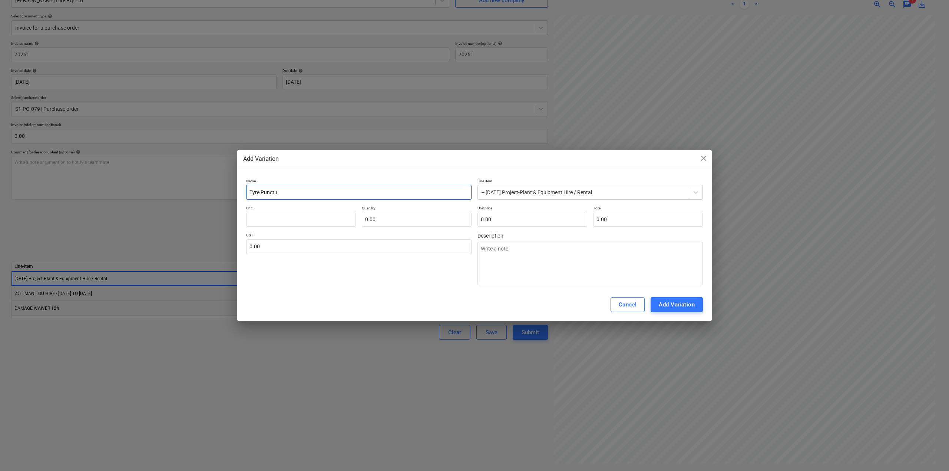
type textarea "x"
type input "Tyre Punctur"
type textarea "x"
type input "Tyre Puncture"
type textarea "x"
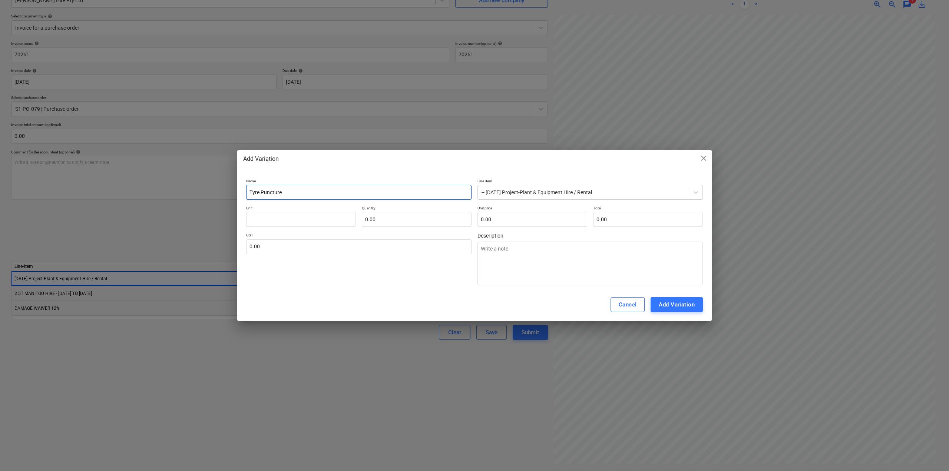
type input "Tyre Puncture"
type textarea "x"
type input "Tyre Puncture R"
type textarea "x"
type input "Tyre Puncture Re"
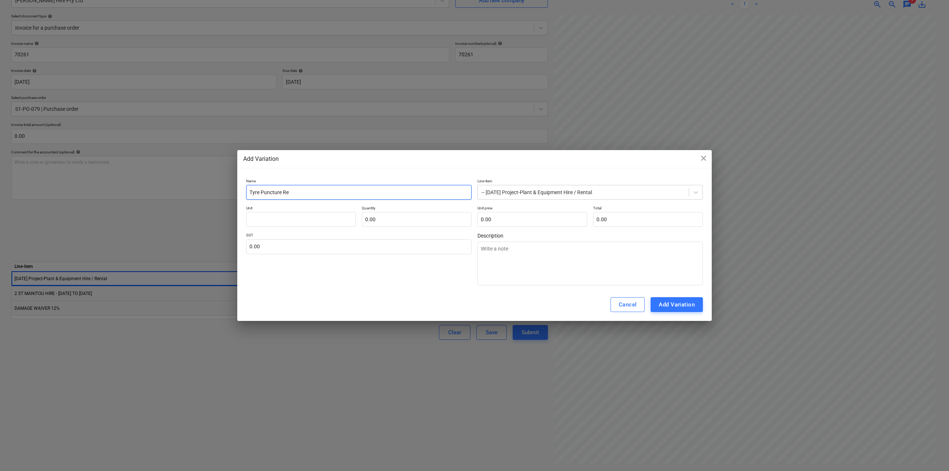
type textarea "x"
type input "Tyre Puncture Rea"
type textarea "x"
type input "Tyre Puncture Reapi"
type textarea "x"
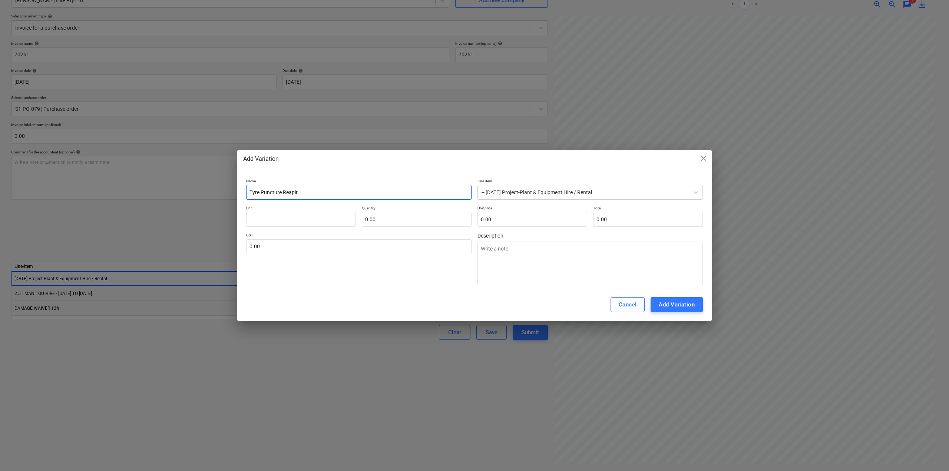
type input "Tyre Puncture Reapir"
drag, startPoint x: 287, startPoint y: 219, endPoint x: 337, endPoint y: 224, distance: 50.3
click at [288, 219] on input "text" at bounding box center [301, 219] width 110 height 15
type textarea "x"
type input "1"
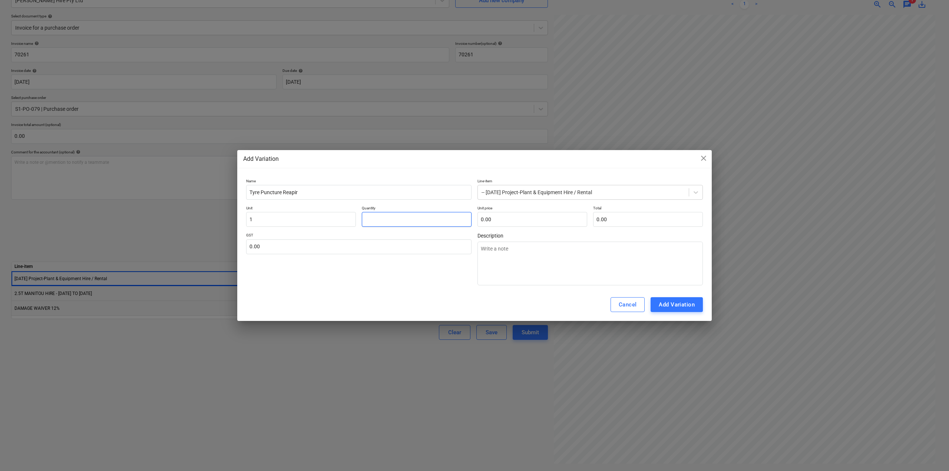
click at [371, 217] on input "text" at bounding box center [417, 219] width 110 height 15
type textarea "x"
type input "1.00"
click at [535, 212] on div "Unit price 0.00" at bounding box center [532, 216] width 110 height 21
drag, startPoint x: 309, startPoint y: 225, endPoint x: 219, endPoint y: 220, distance: 89.9
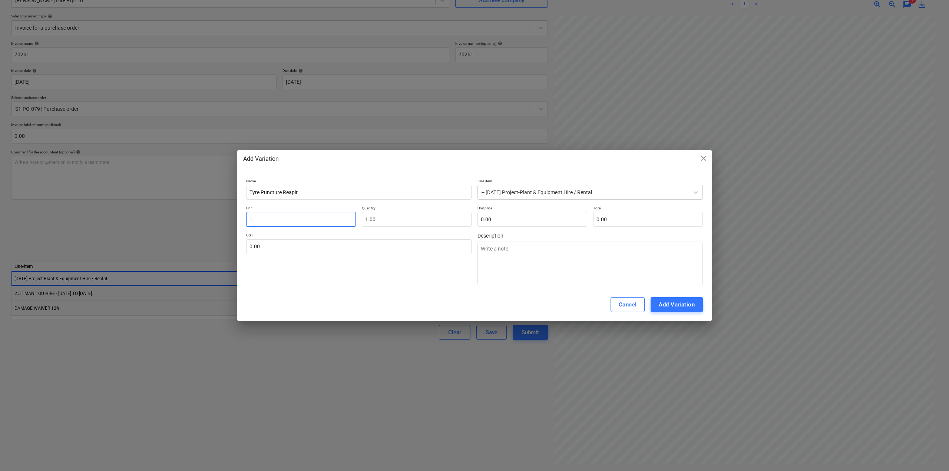
click at [209, 218] on div "Add Variation close Name Tyre Puncture Reapir Line-item -- [DATE] Project-Plant…" at bounding box center [474, 235] width 949 height 471
type textarea "x"
type input "E"
type textarea "x"
type input "Ea"
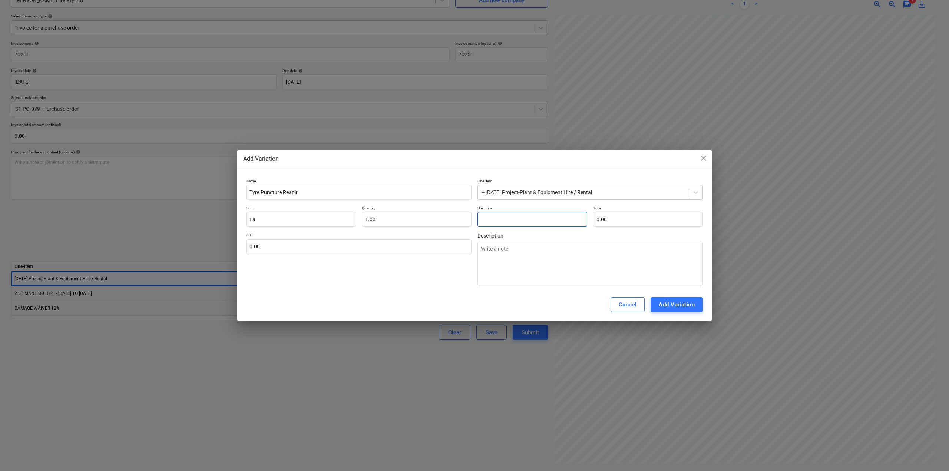
click at [520, 221] on input "text" at bounding box center [532, 219] width 110 height 15
type textarea "x"
type input "1"
type input "1.00"
type textarea "x"
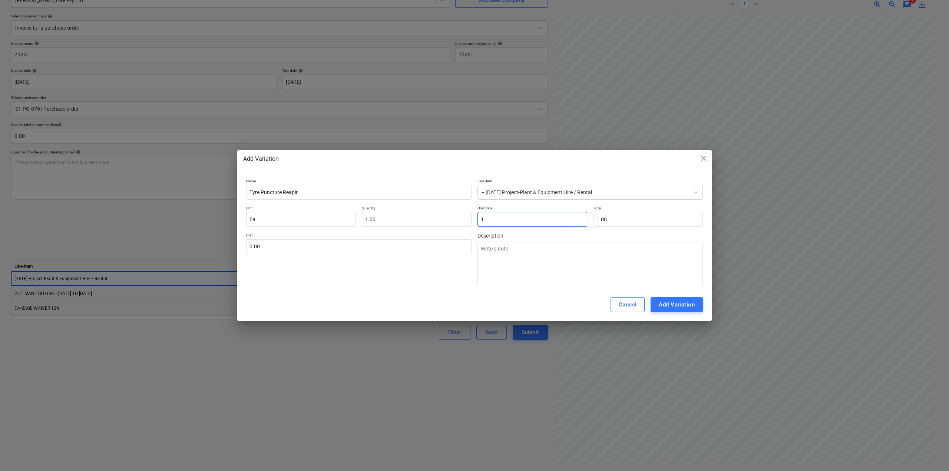
type input "19"
type input "19.00"
type textarea "x"
type input "195"
type input "195.00"
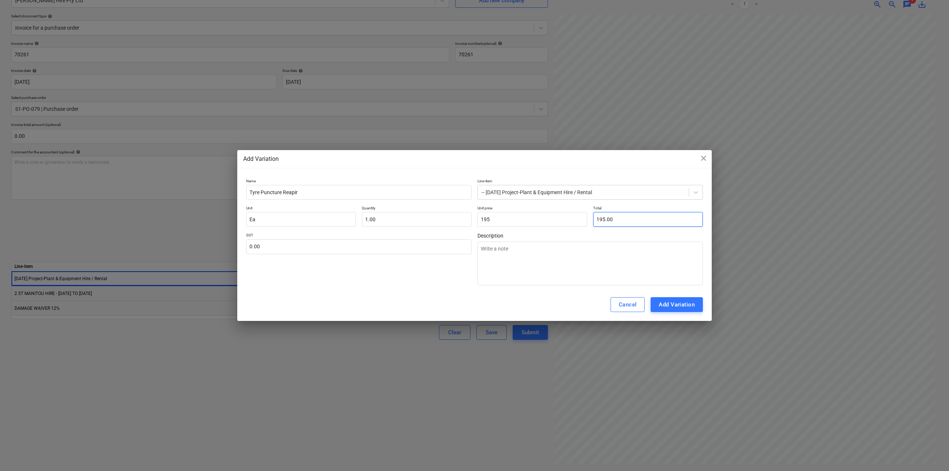
type input "195.00"
click at [674, 308] on div "Add Variation" at bounding box center [677, 305] width 36 height 10
type textarea "x"
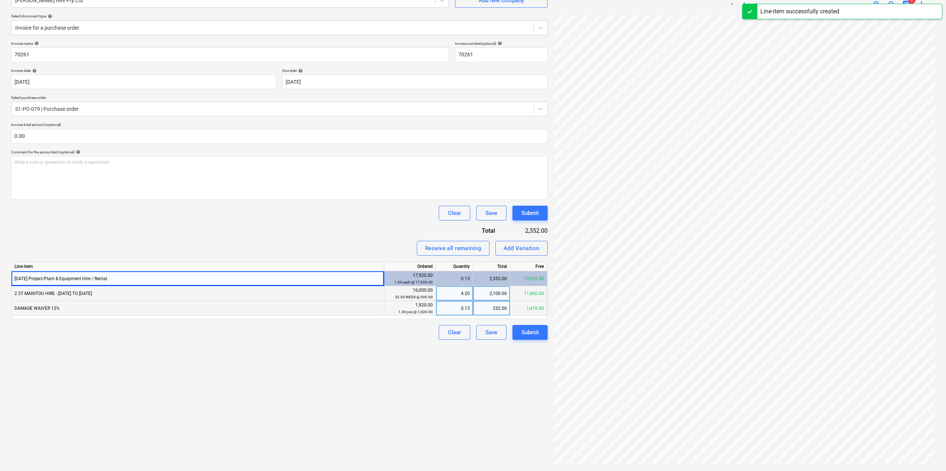
click at [477, 386] on div "Create new document Select company [PERSON_NAME] Hire Pty Ltd Add new company S…" at bounding box center [279, 215] width 543 height 505
click at [461, 319] on div "0.00" at bounding box center [454, 323] width 31 height 15
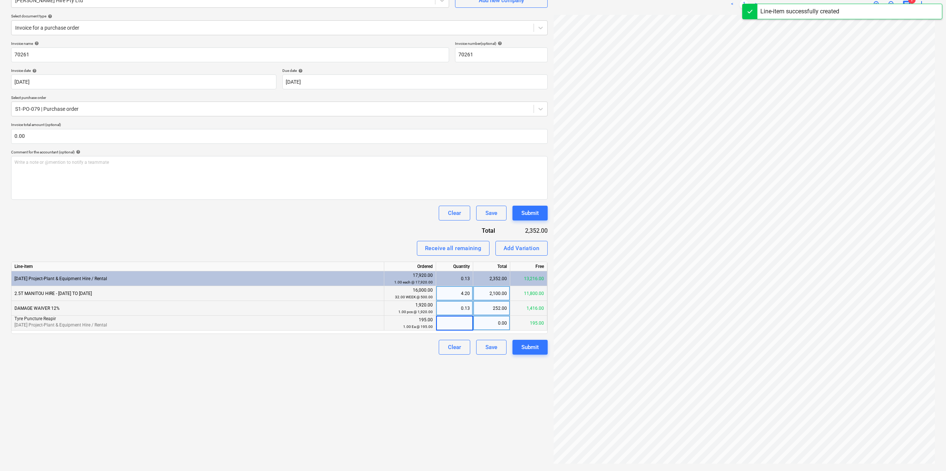
type input "1"
click at [455, 398] on div "Create new document Select company [PERSON_NAME] Hire Pty Ltd Add new company S…" at bounding box center [279, 215] width 543 height 505
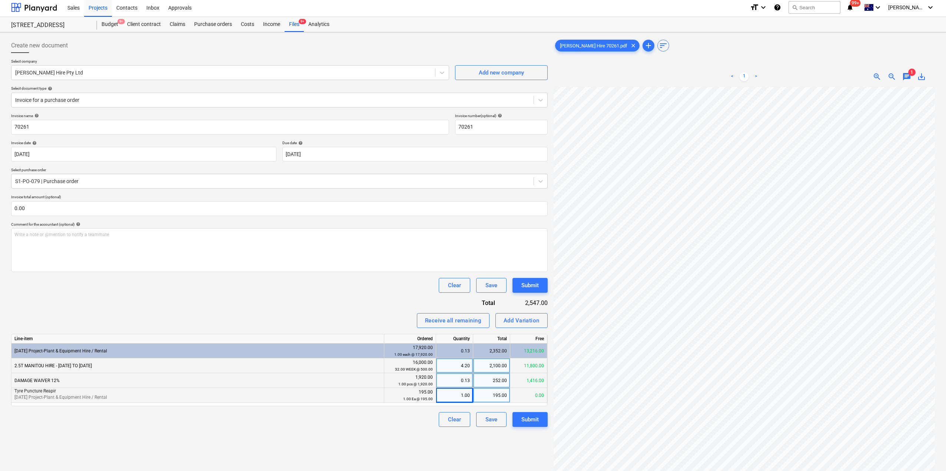
scroll to position [0, 0]
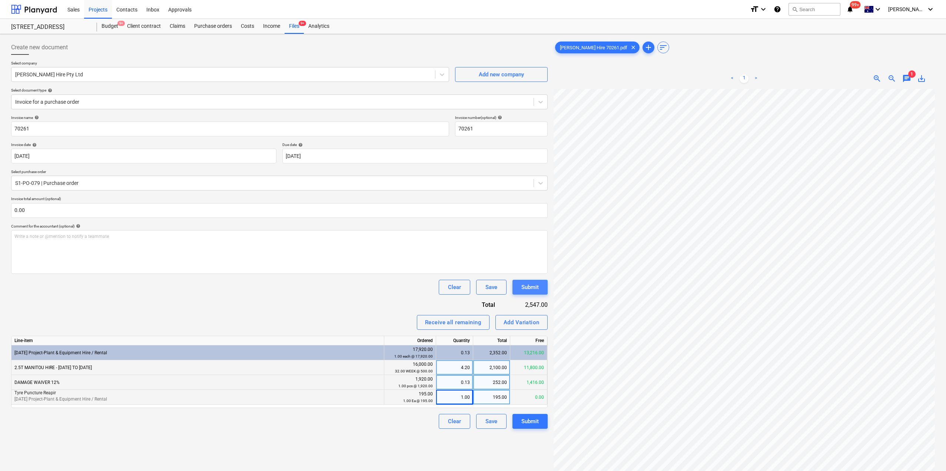
click at [537, 282] on div "Submit" at bounding box center [530, 287] width 17 height 10
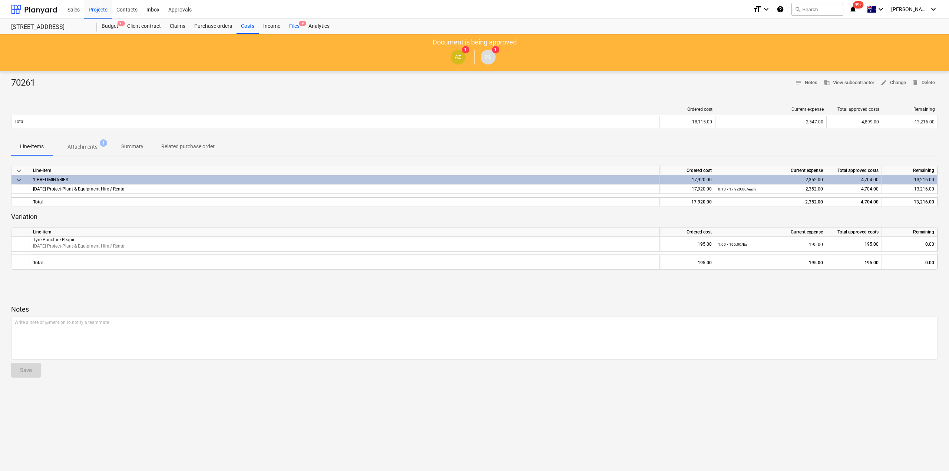
click at [291, 24] on div "Files 9" at bounding box center [294, 26] width 19 height 15
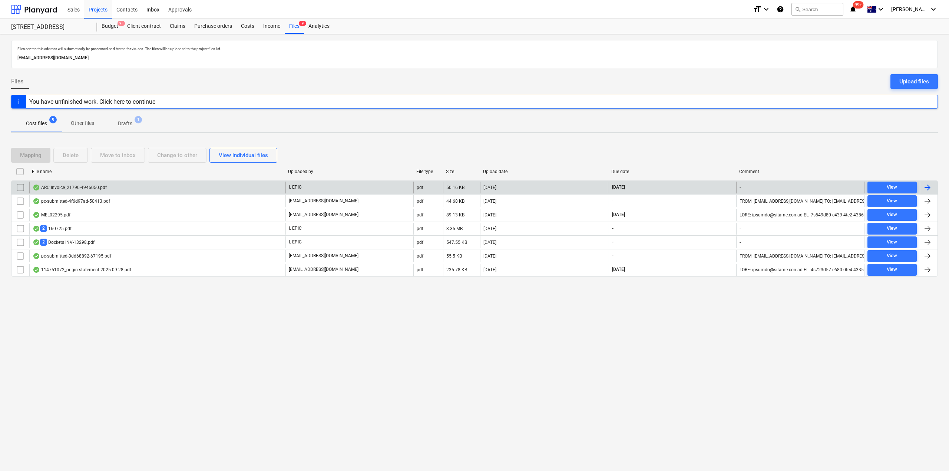
click at [114, 192] on div "ARC Invoice_21790-4946050.pdf" at bounding box center [157, 188] width 256 height 12
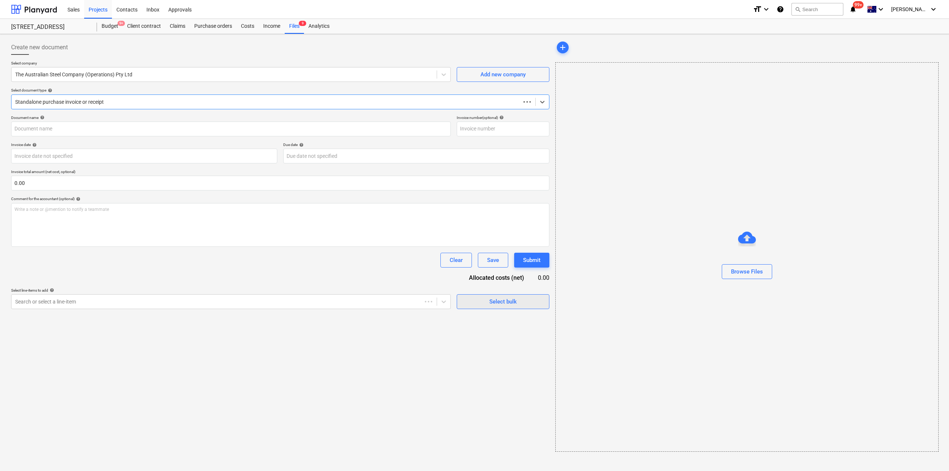
type input "4946050"
click at [288, 24] on div "Files 9" at bounding box center [294, 26] width 19 height 15
